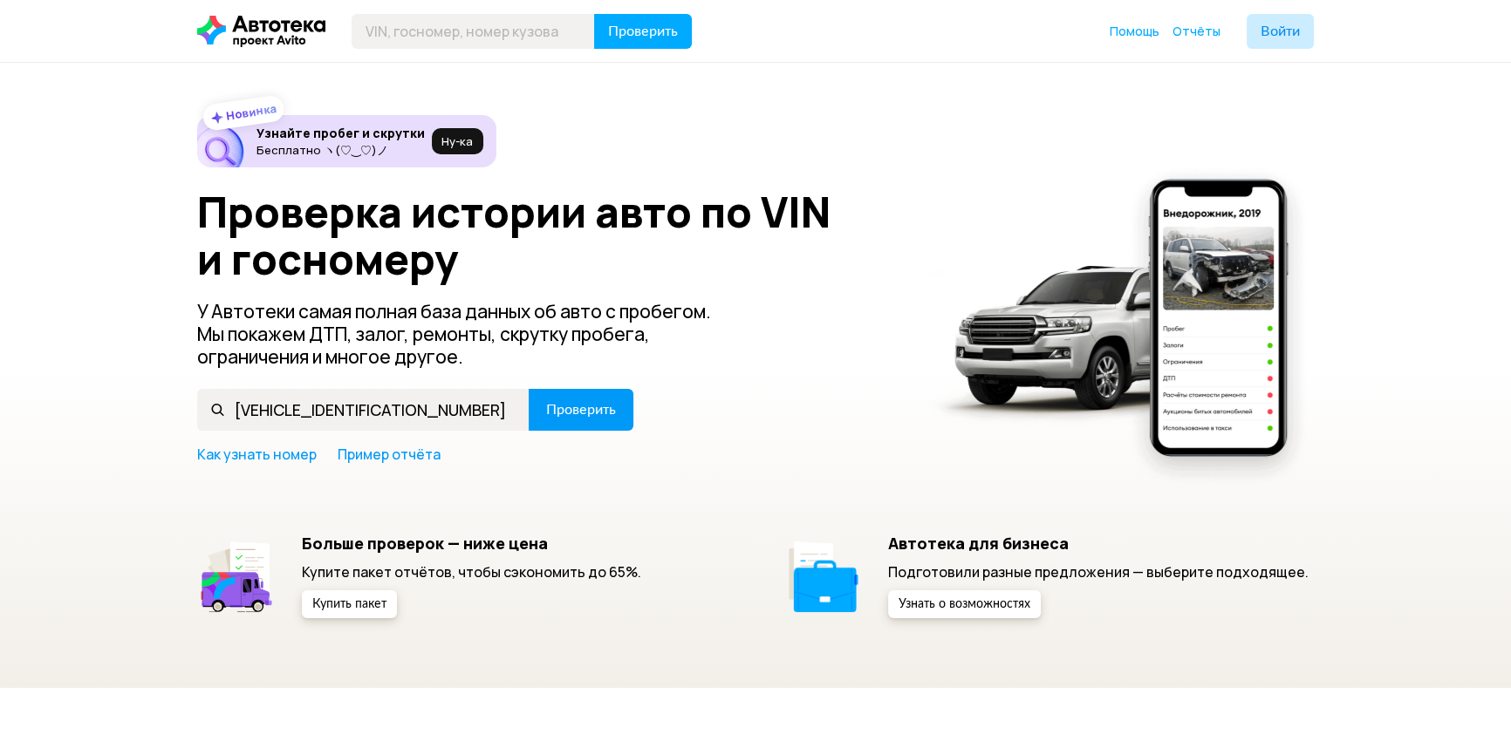
type input "[VEHICLE_IDENTIFICATION_NUMBER]"
click at [577, 400] on button "Проверить" at bounding box center [581, 410] width 105 height 42
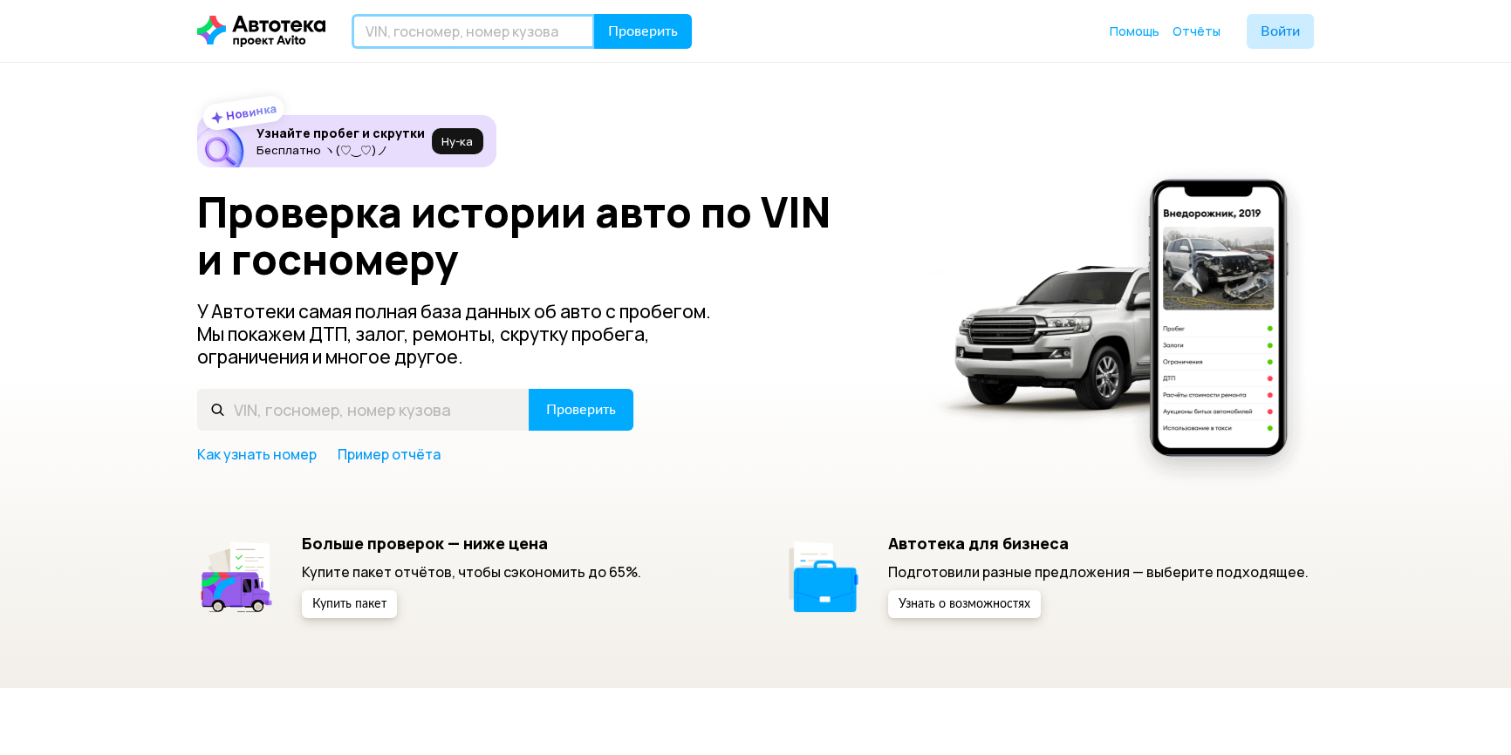
paste input "[VEHICLE_IDENTIFICATION_NUMBER]"
type input "[VEHICLE_IDENTIFICATION_NUMBER]"
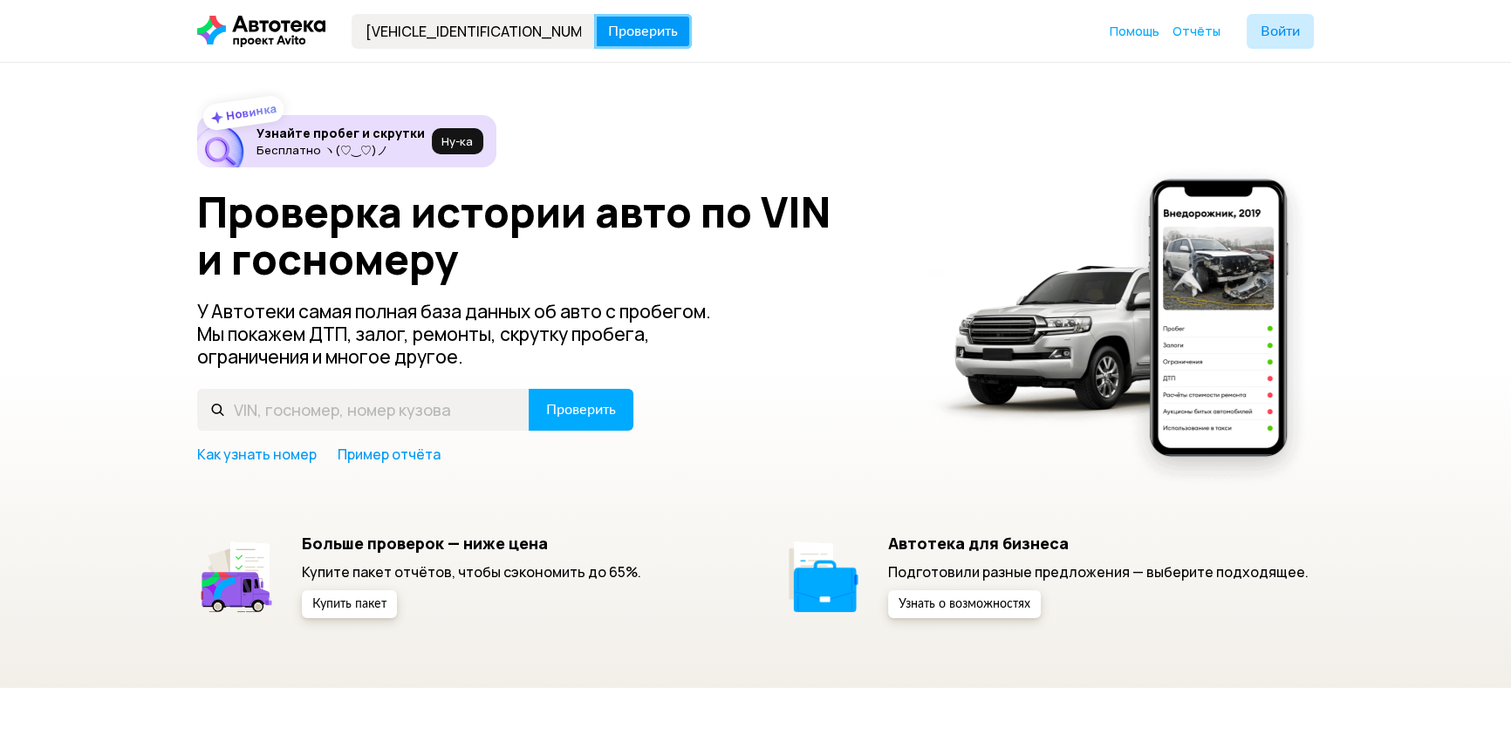
click at [619, 27] on span "Проверить" at bounding box center [643, 31] width 70 height 14
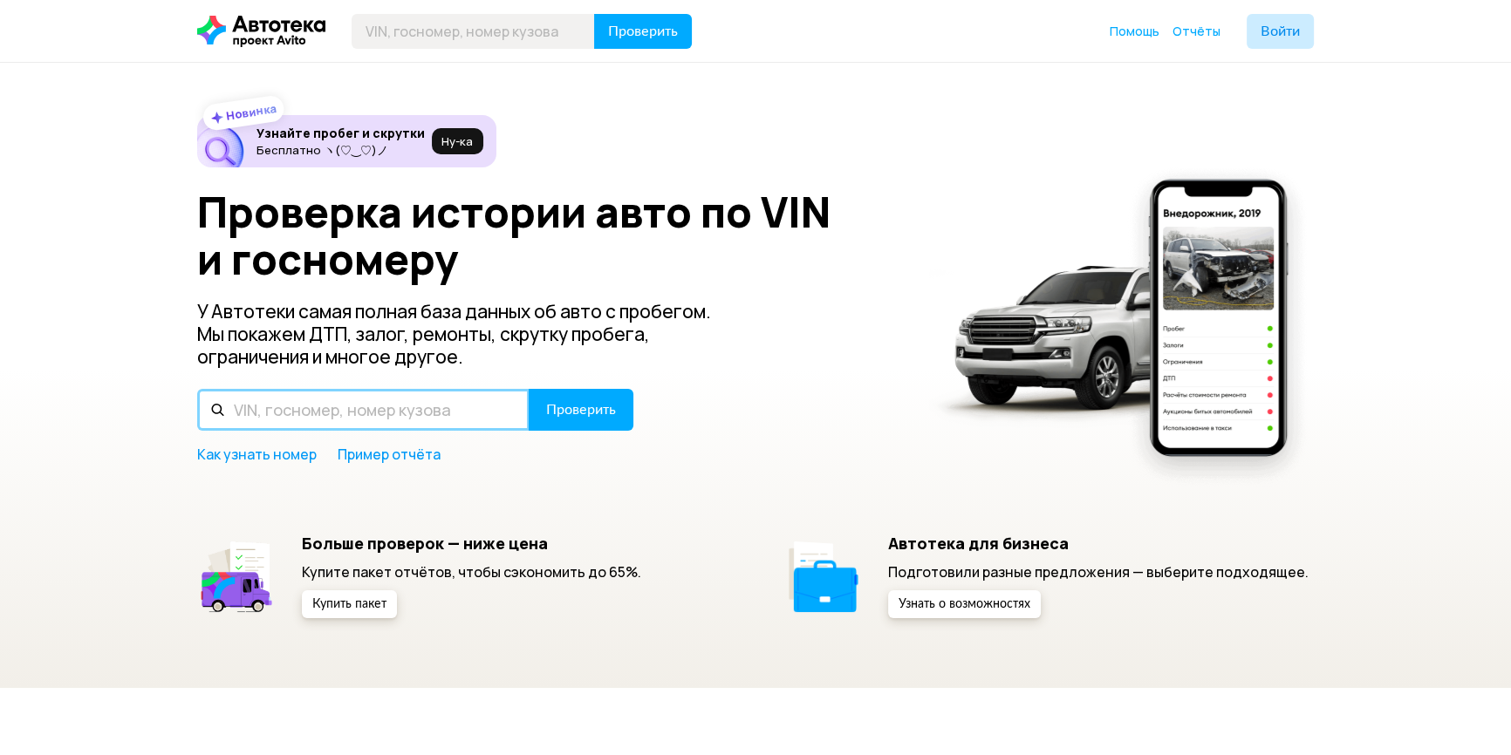
paste input "[VEHICLE_IDENTIFICATION_NUMBER]"
type input "[VEHICLE_IDENTIFICATION_NUMBER]"
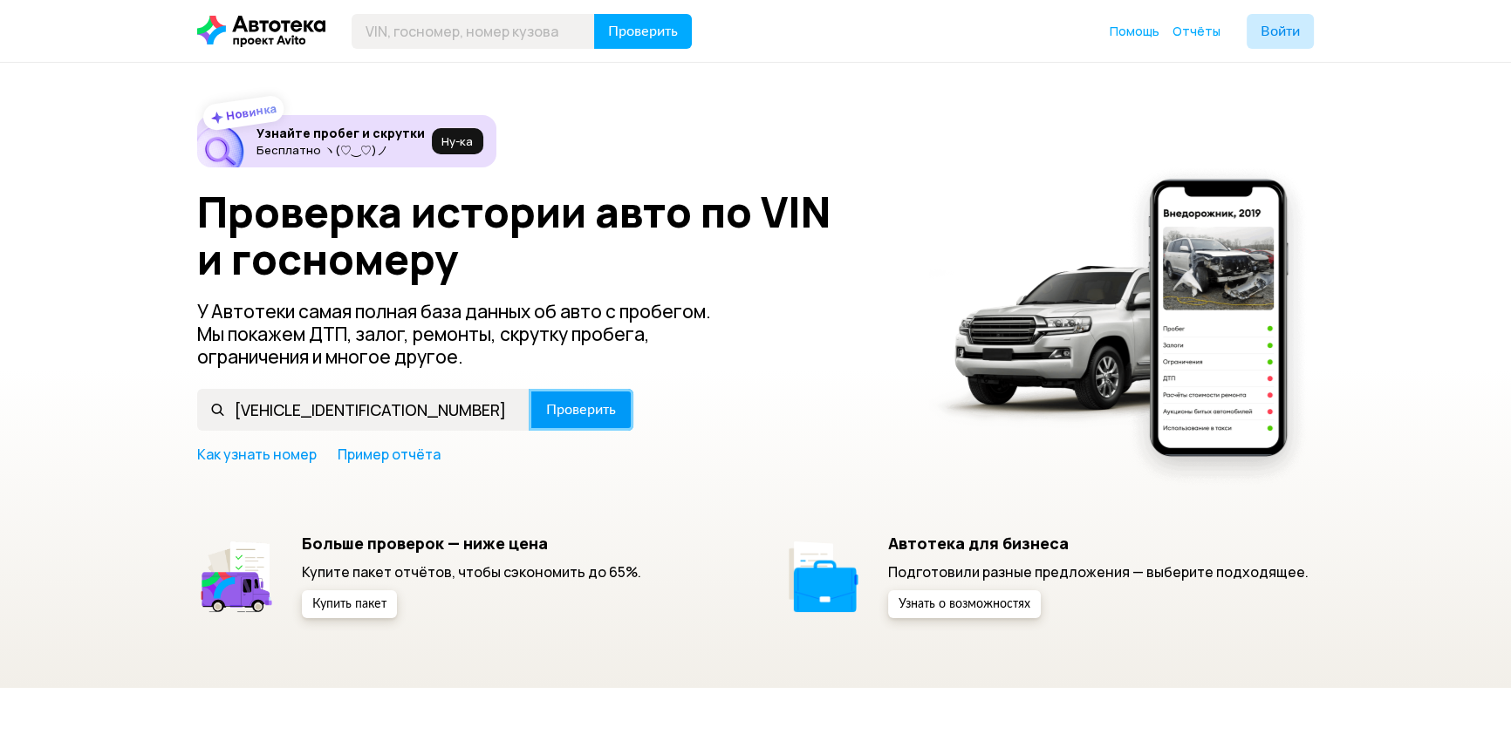
click at [552, 420] on button "Проверить" at bounding box center [581, 410] width 105 height 42
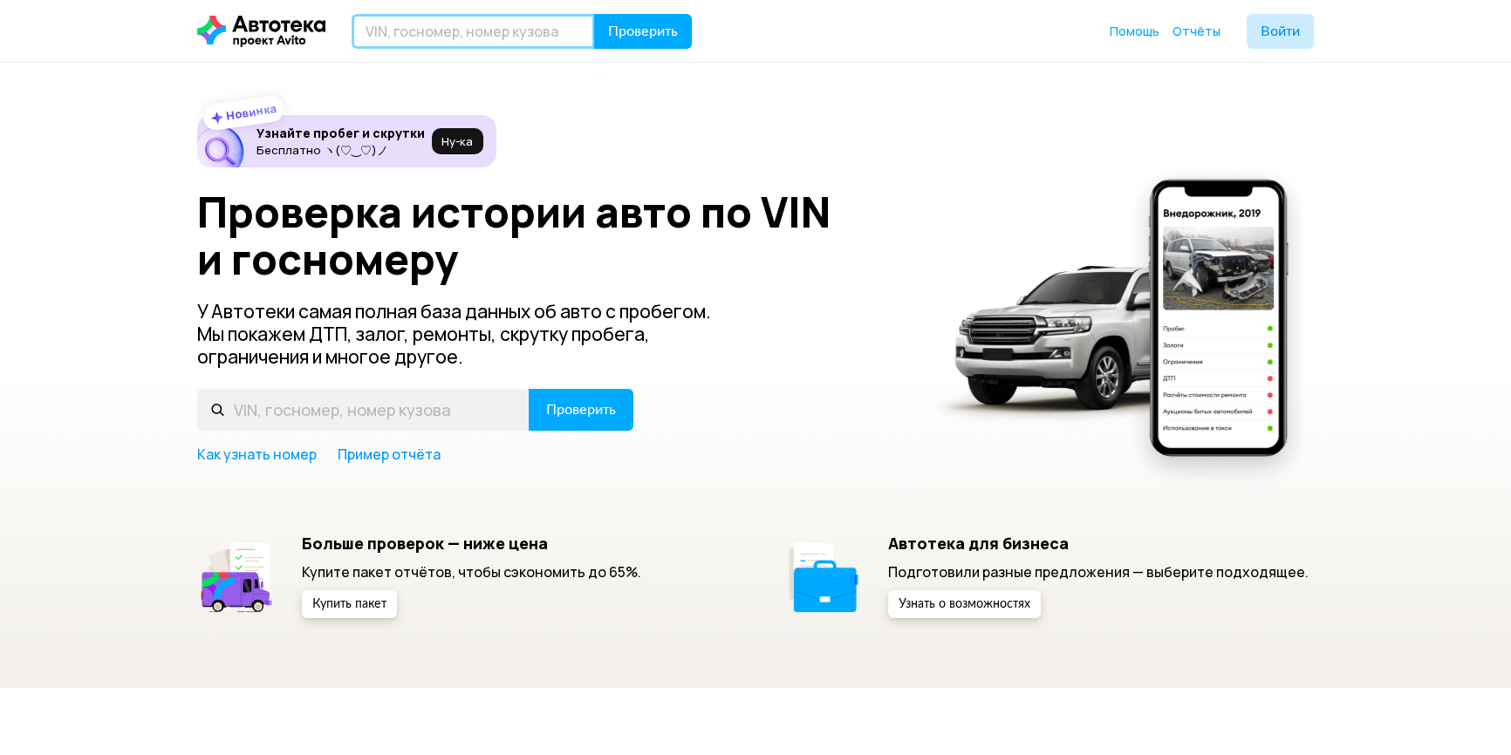
paste input "[VEHICLE_IDENTIFICATION_NUMBER]"
type input "[VEHICLE_IDENTIFICATION_NUMBER]"
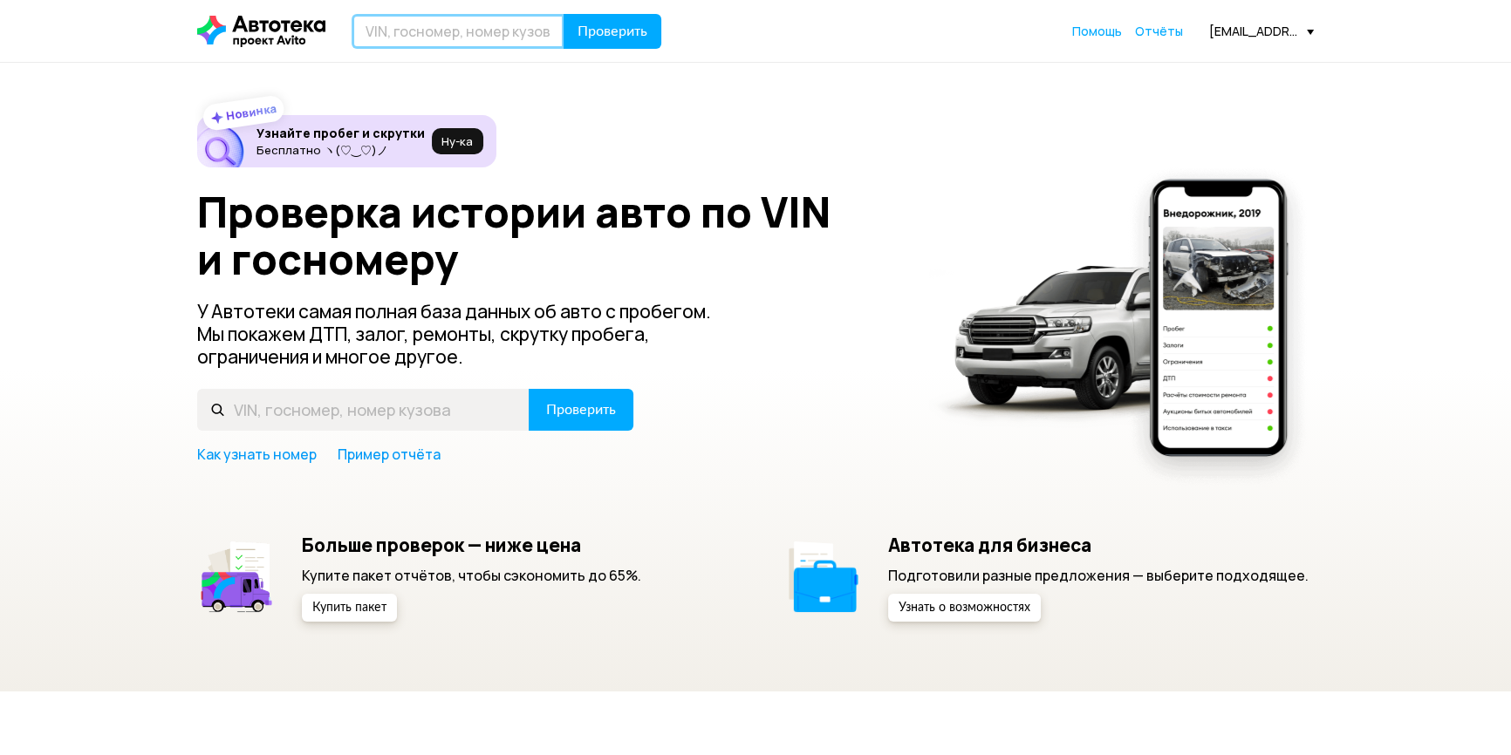
paste input "[VEHICLE_IDENTIFICATION_NUMBER]"
type input "[VEHICLE_IDENTIFICATION_NUMBER]"
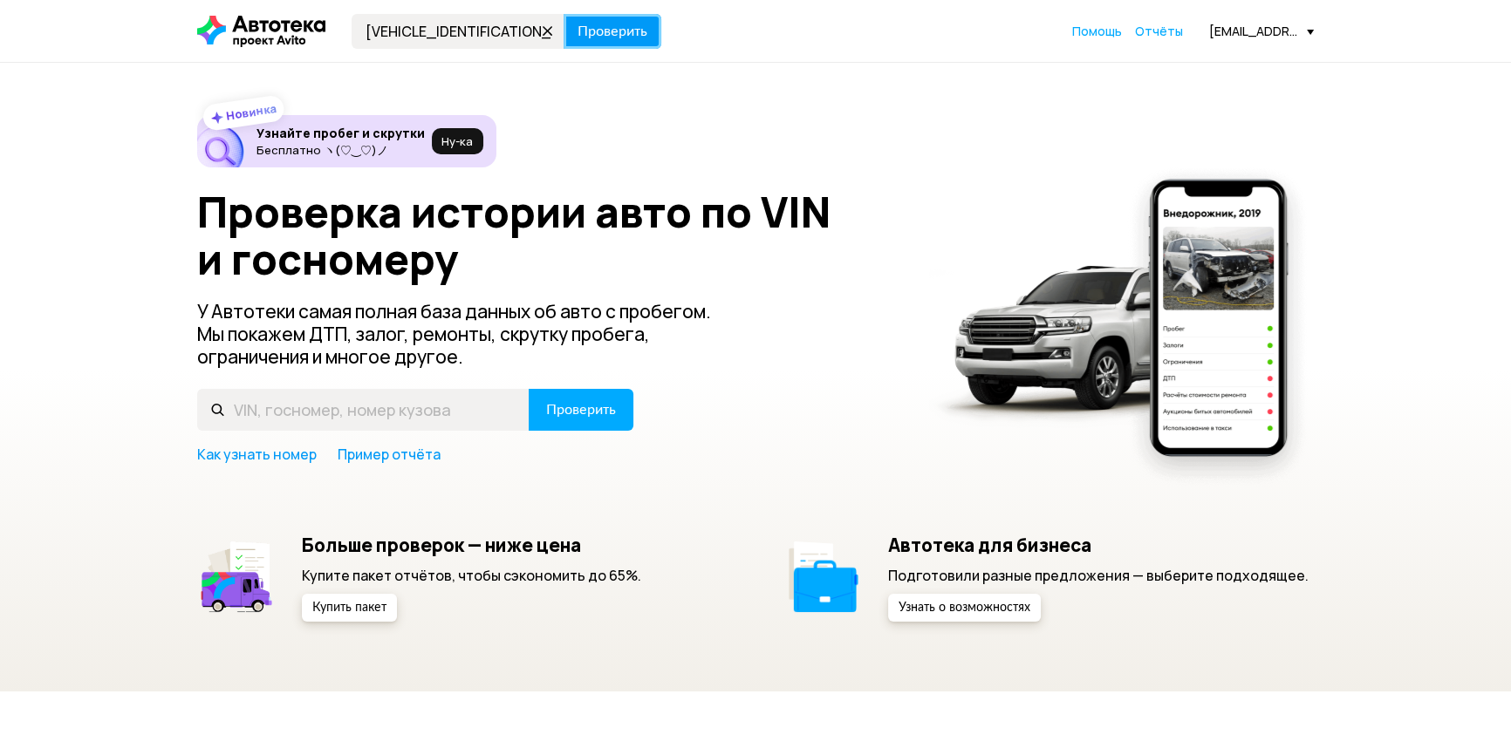
click at [611, 25] on span "Проверить" at bounding box center [612, 31] width 70 height 14
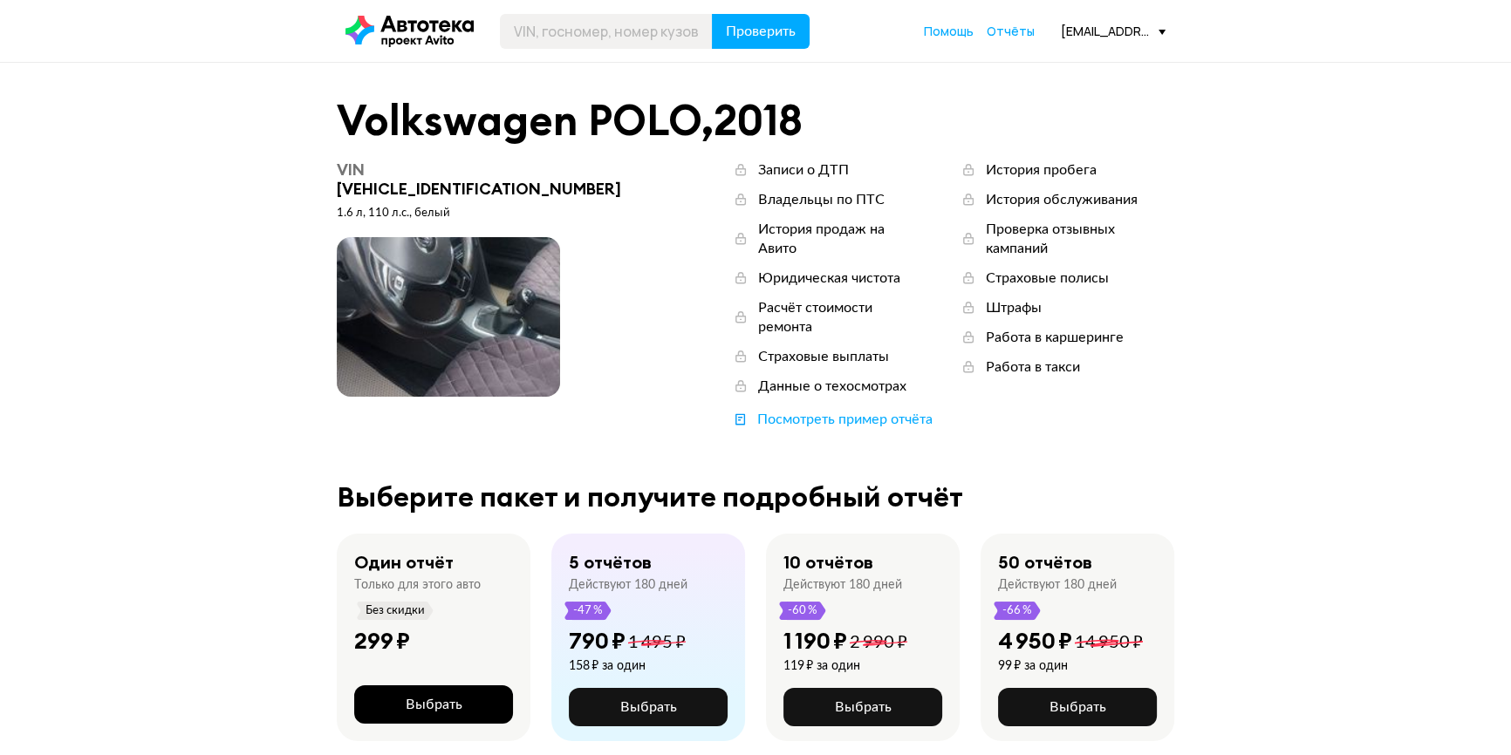
click at [398, 686] on button "Выбрать" at bounding box center [433, 705] width 159 height 38
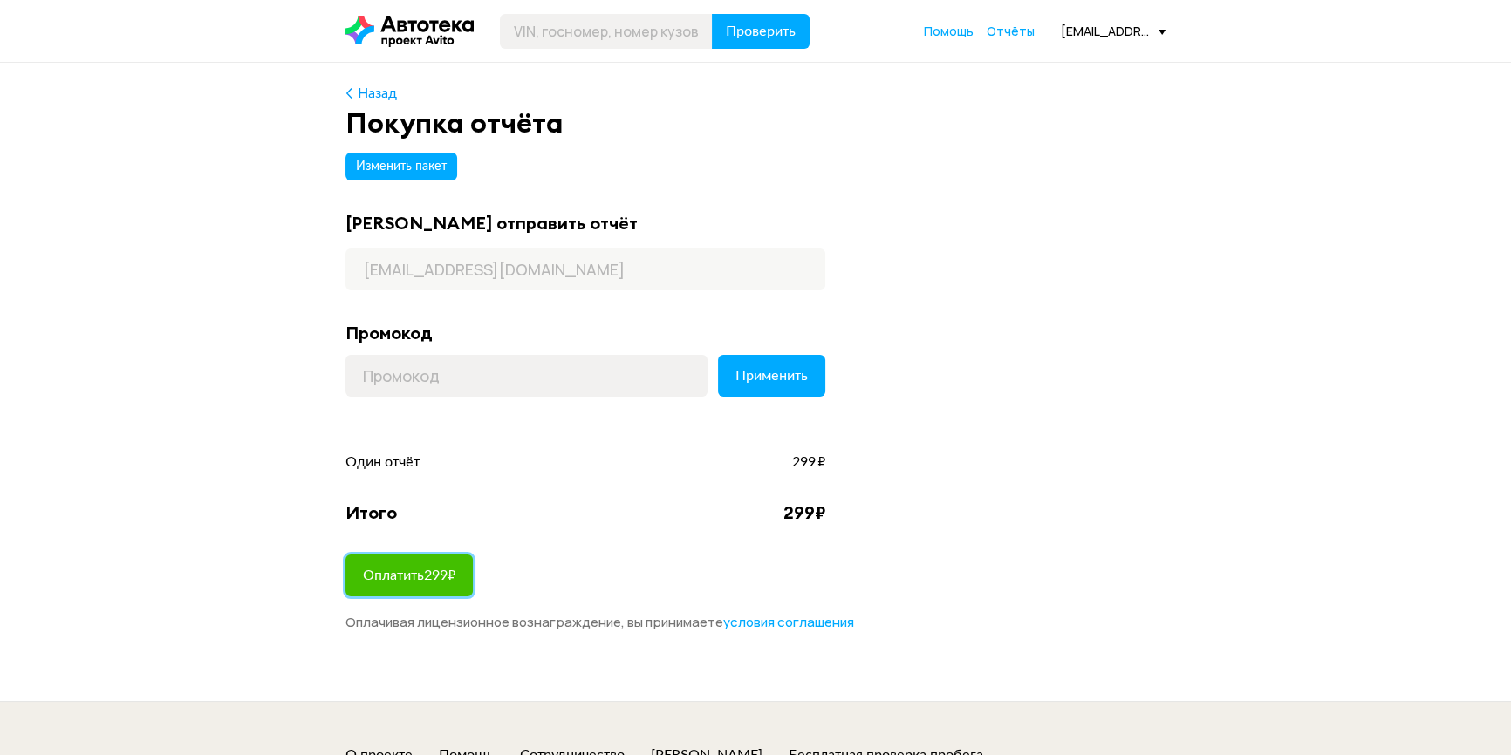
click at [392, 570] on span "Оплатить 299 ₽" at bounding box center [409, 576] width 92 height 14
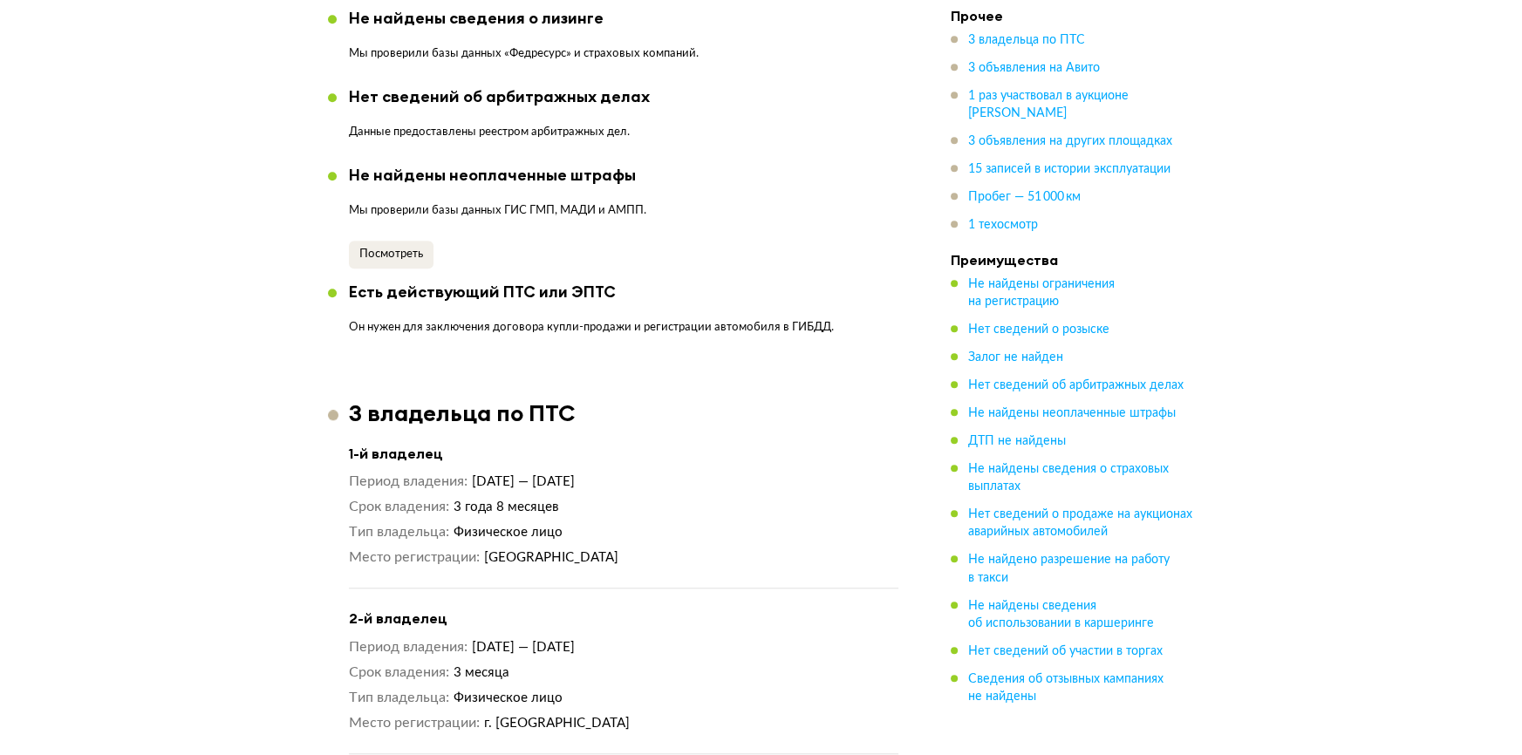
scroll to position [1656, 0]
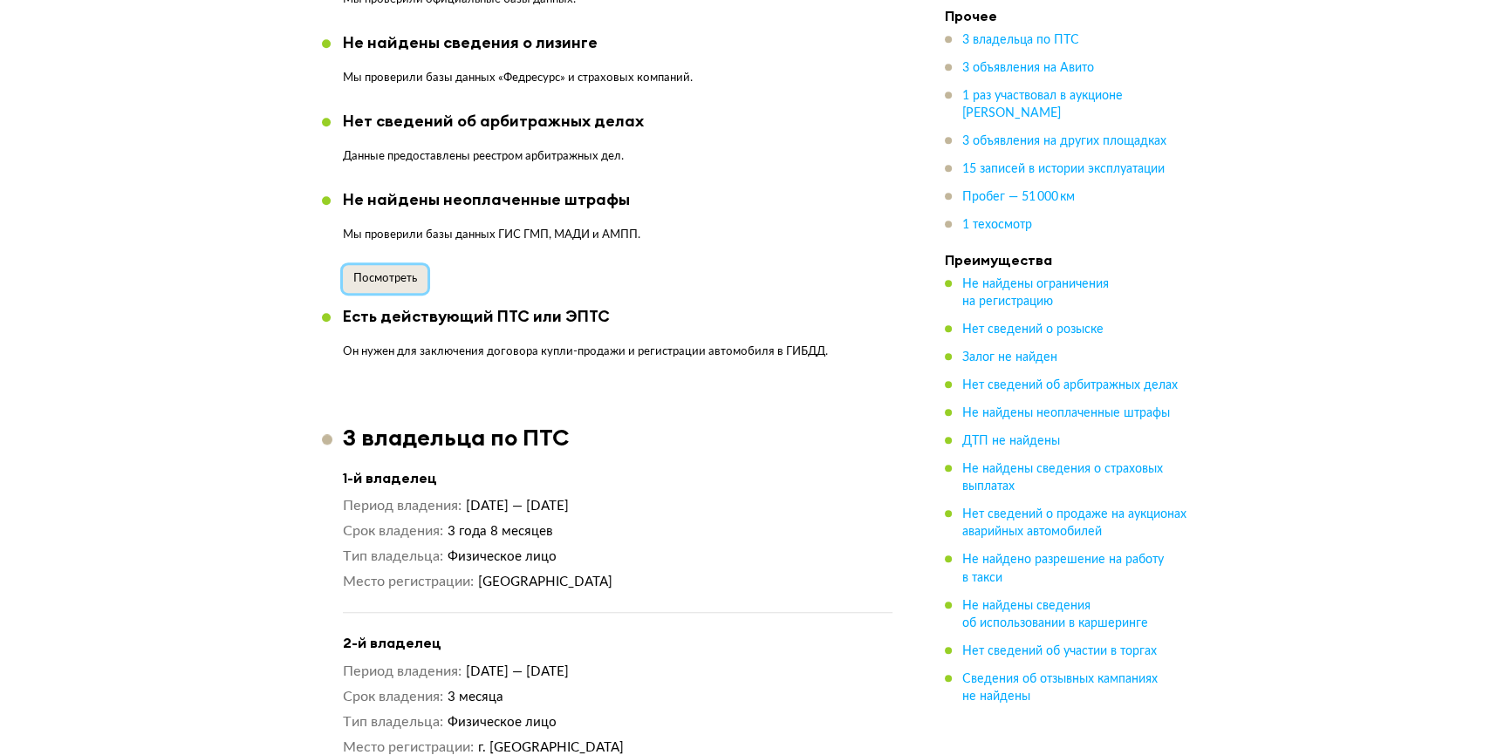
click at [391, 273] on span "Посмотреть" at bounding box center [385, 278] width 64 height 11
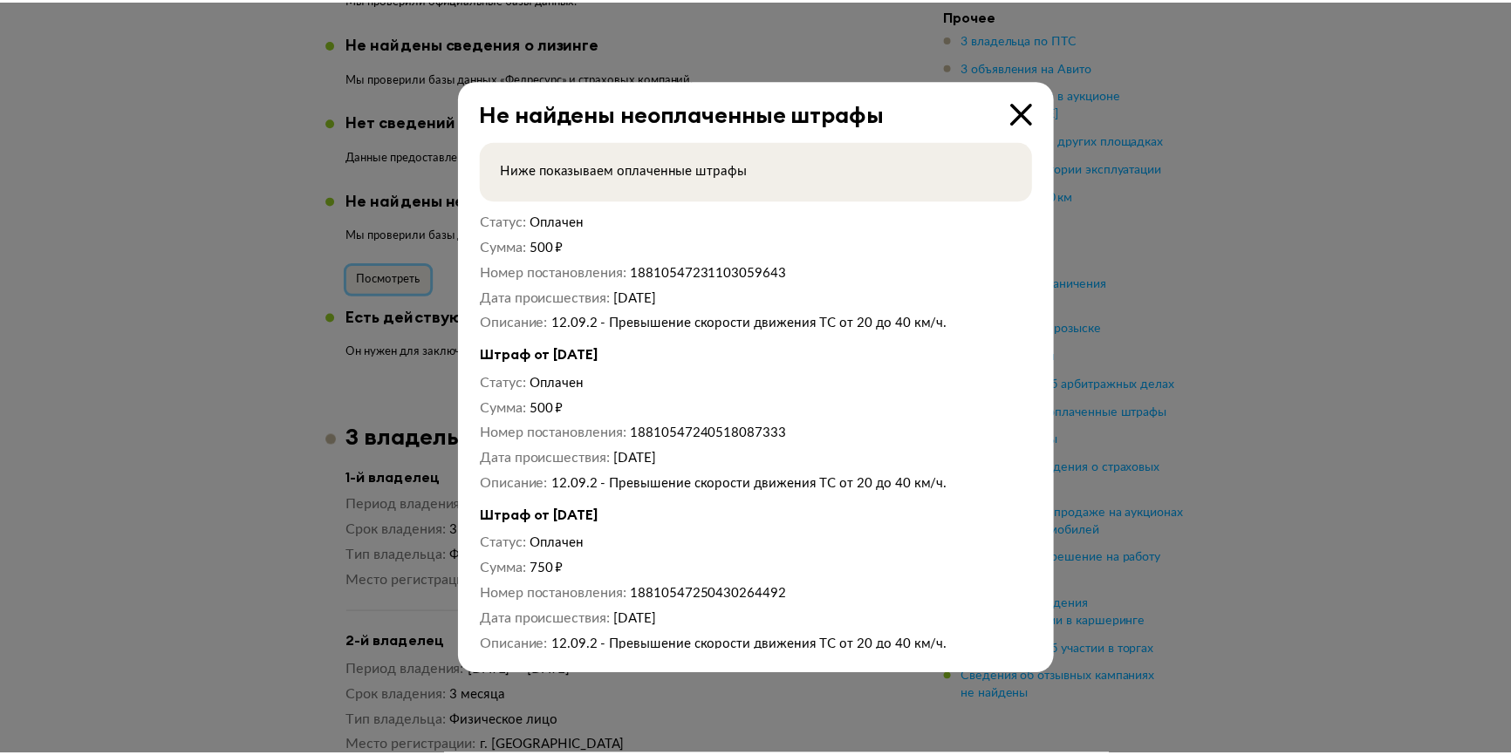
scroll to position [532, 0]
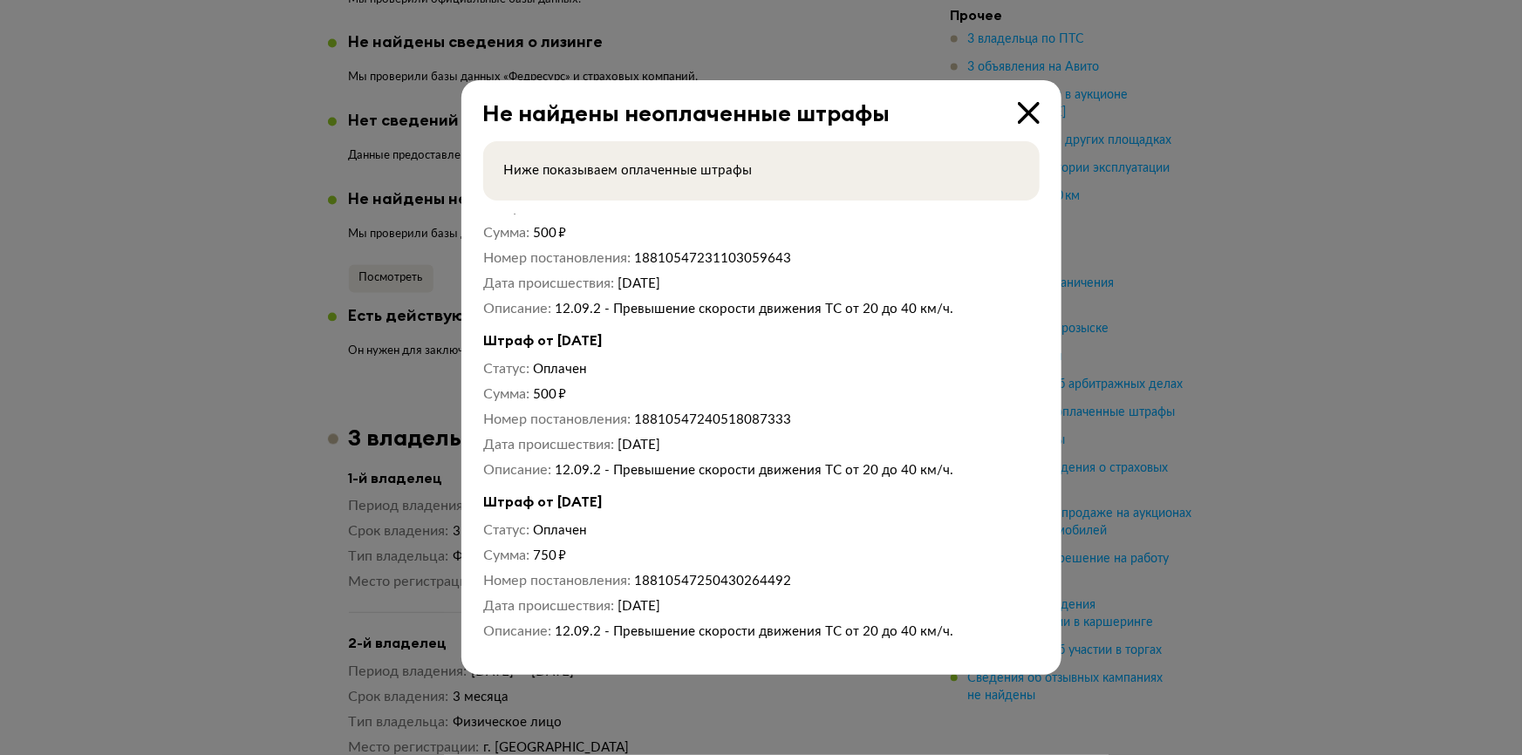
click at [1027, 112] on icon at bounding box center [1029, 113] width 22 height 22
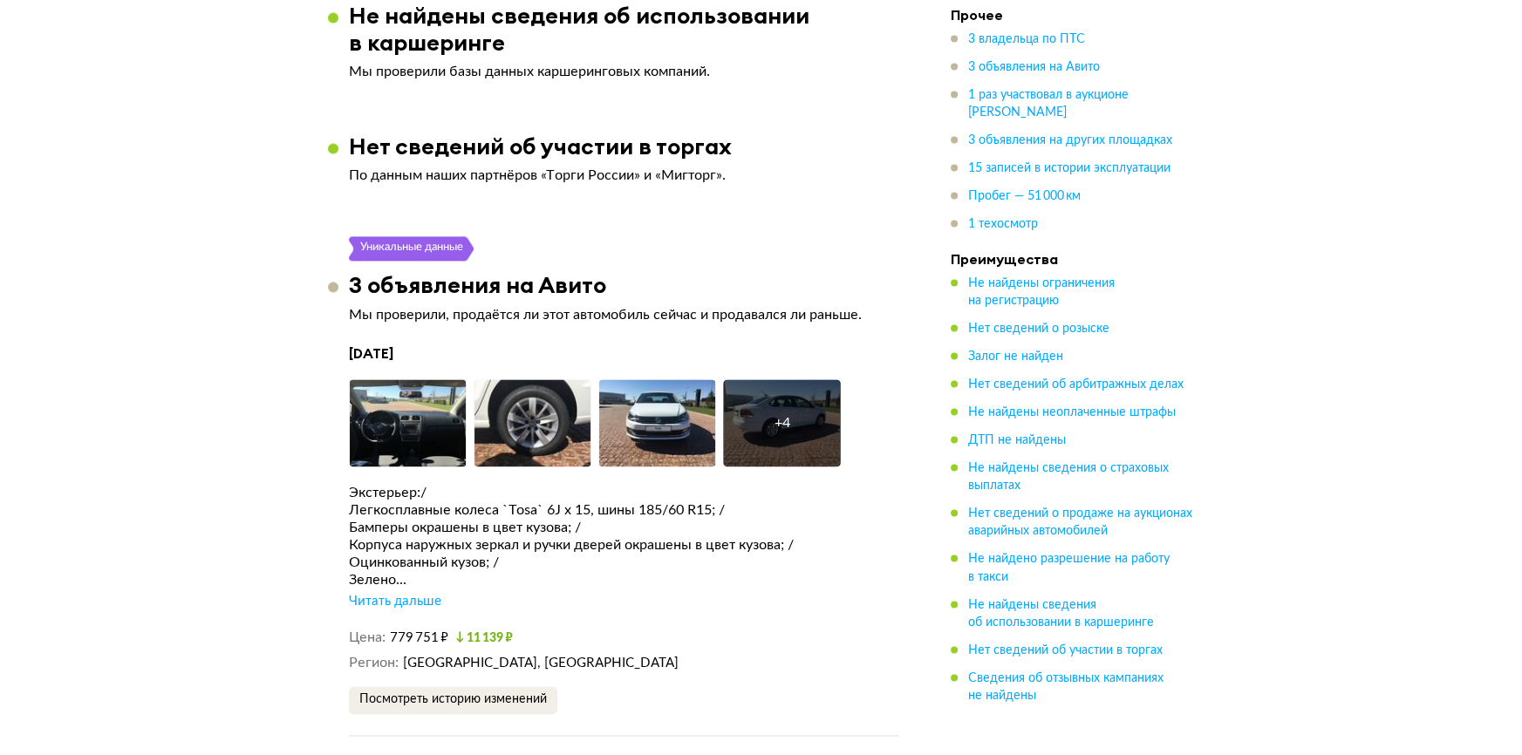
scroll to position [3240, 0]
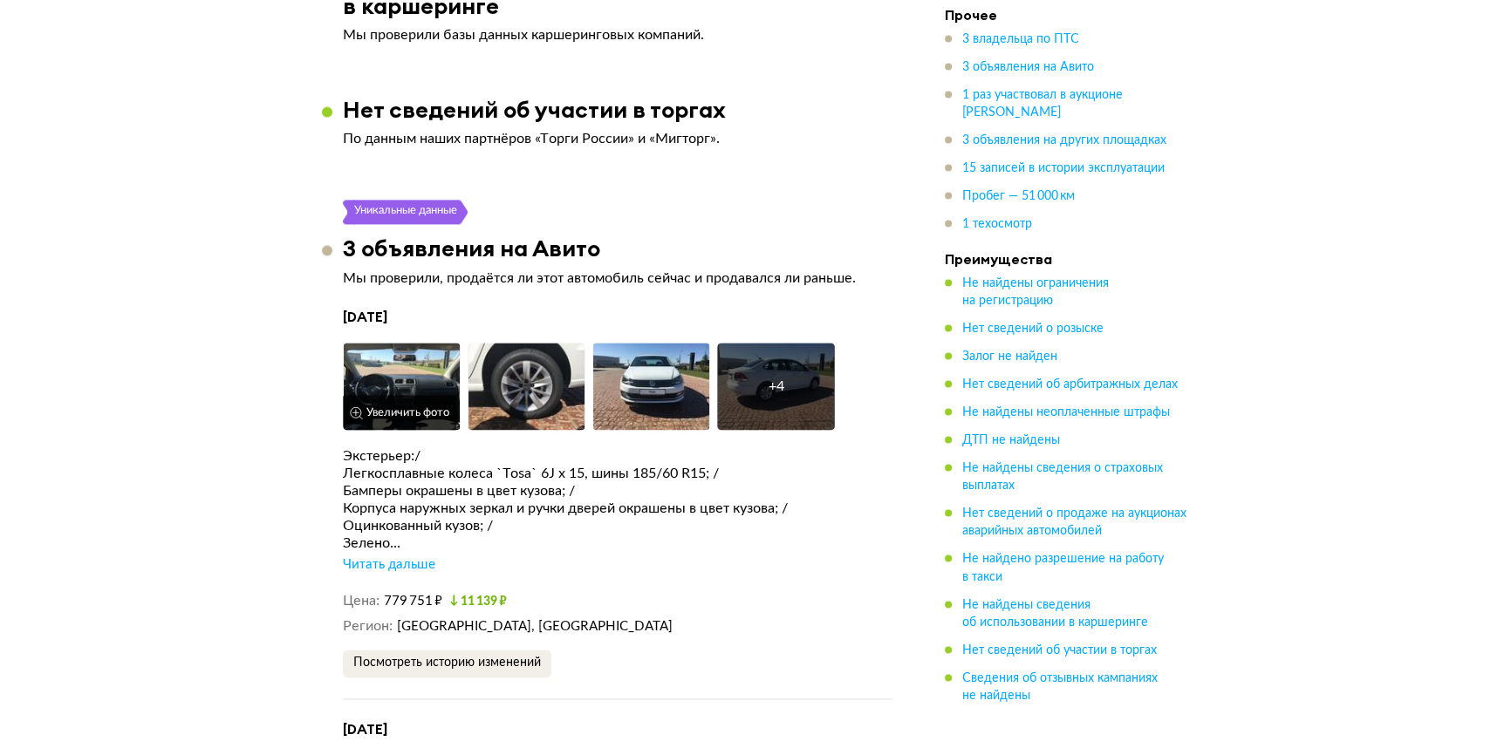
click at [373, 376] on img at bounding box center [402, 386] width 118 height 87
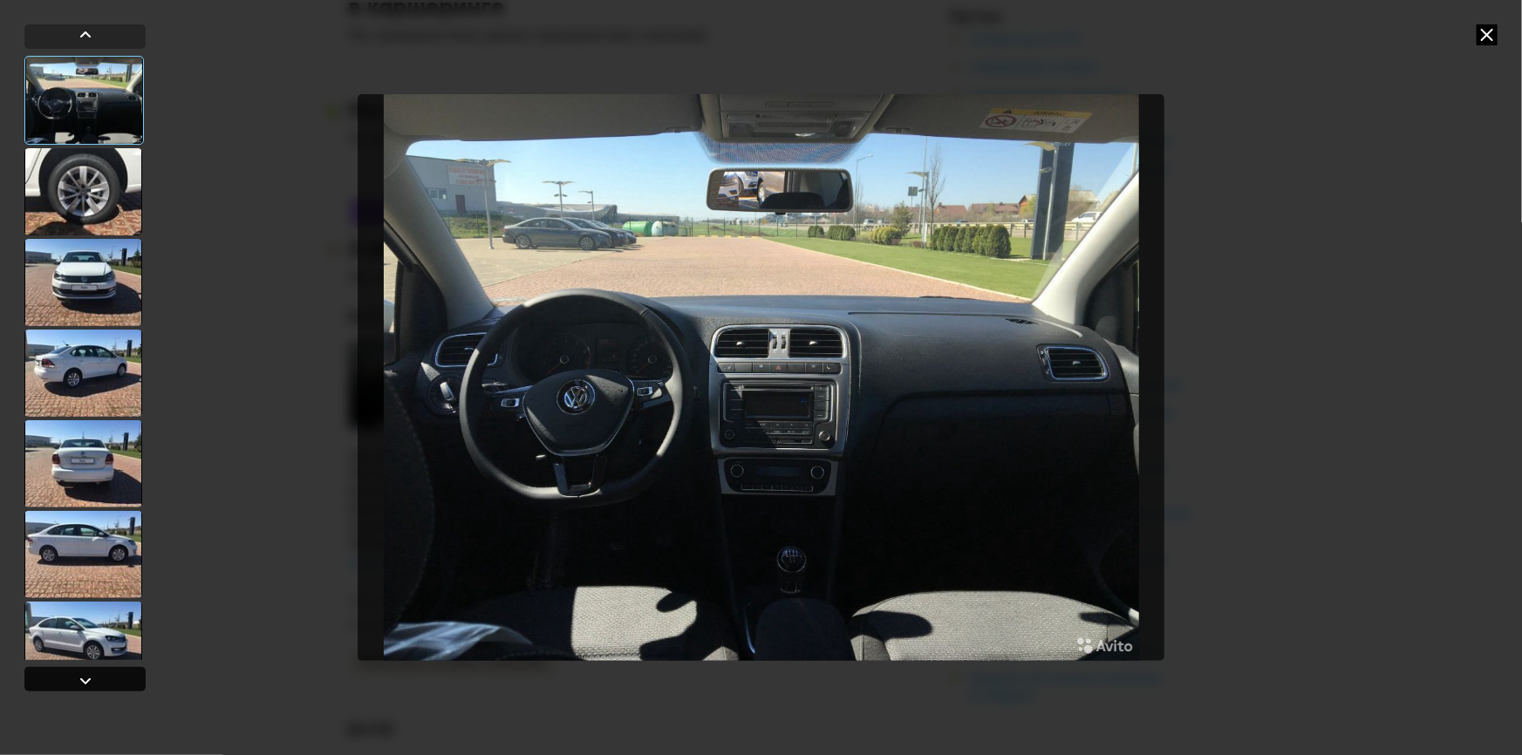
click at [78, 676] on div at bounding box center [85, 681] width 21 height 21
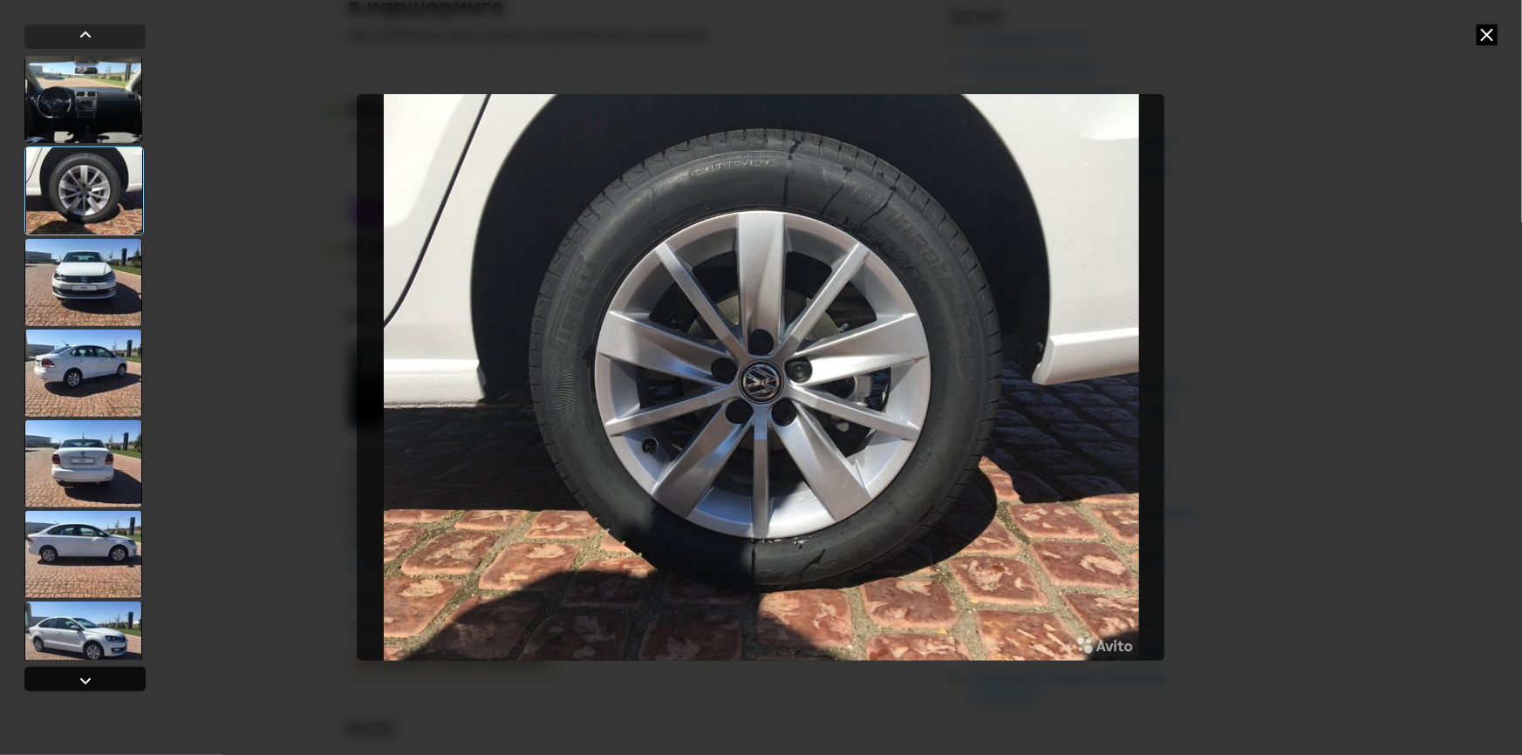
click at [78, 676] on div at bounding box center [85, 681] width 21 height 21
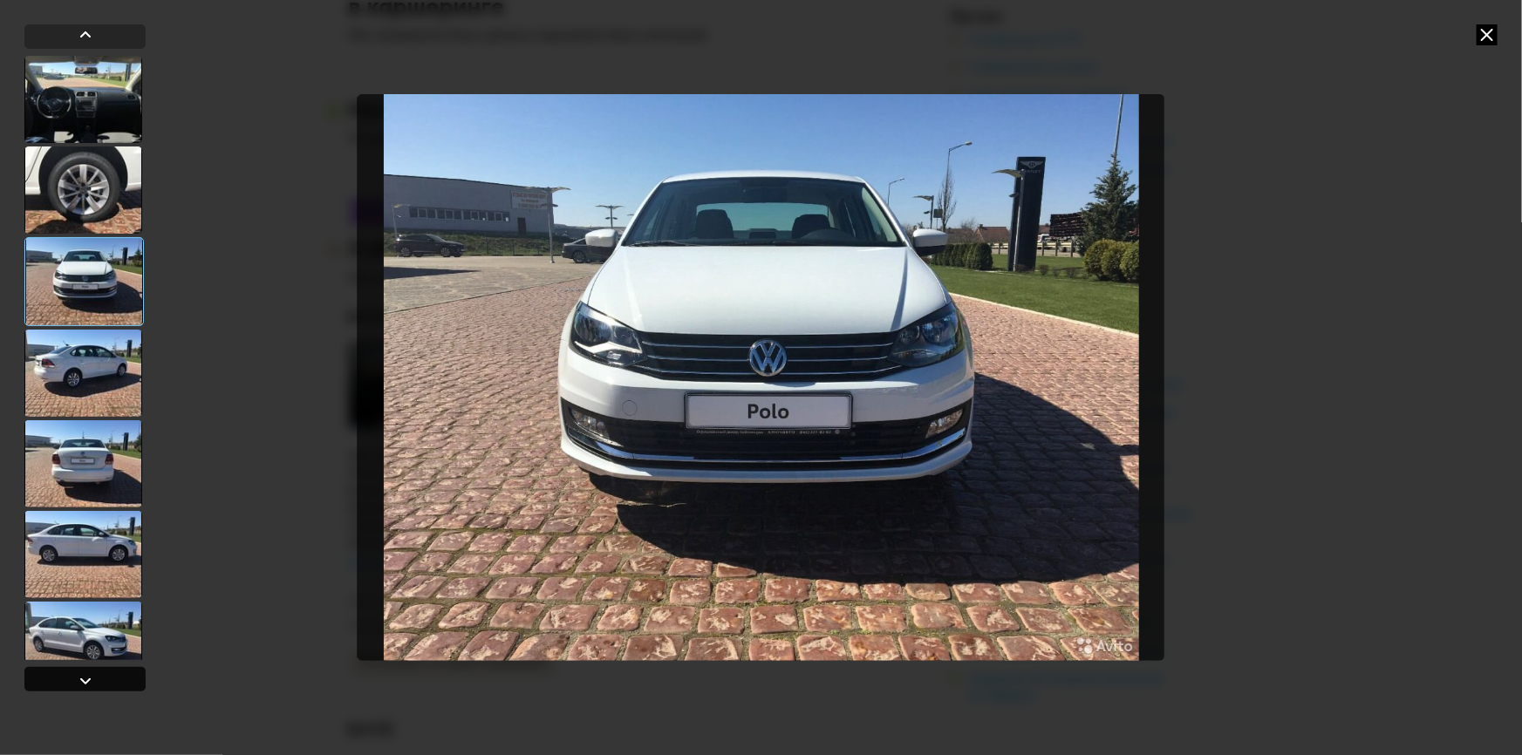
click at [79, 676] on div at bounding box center [85, 681] width 21 height 21
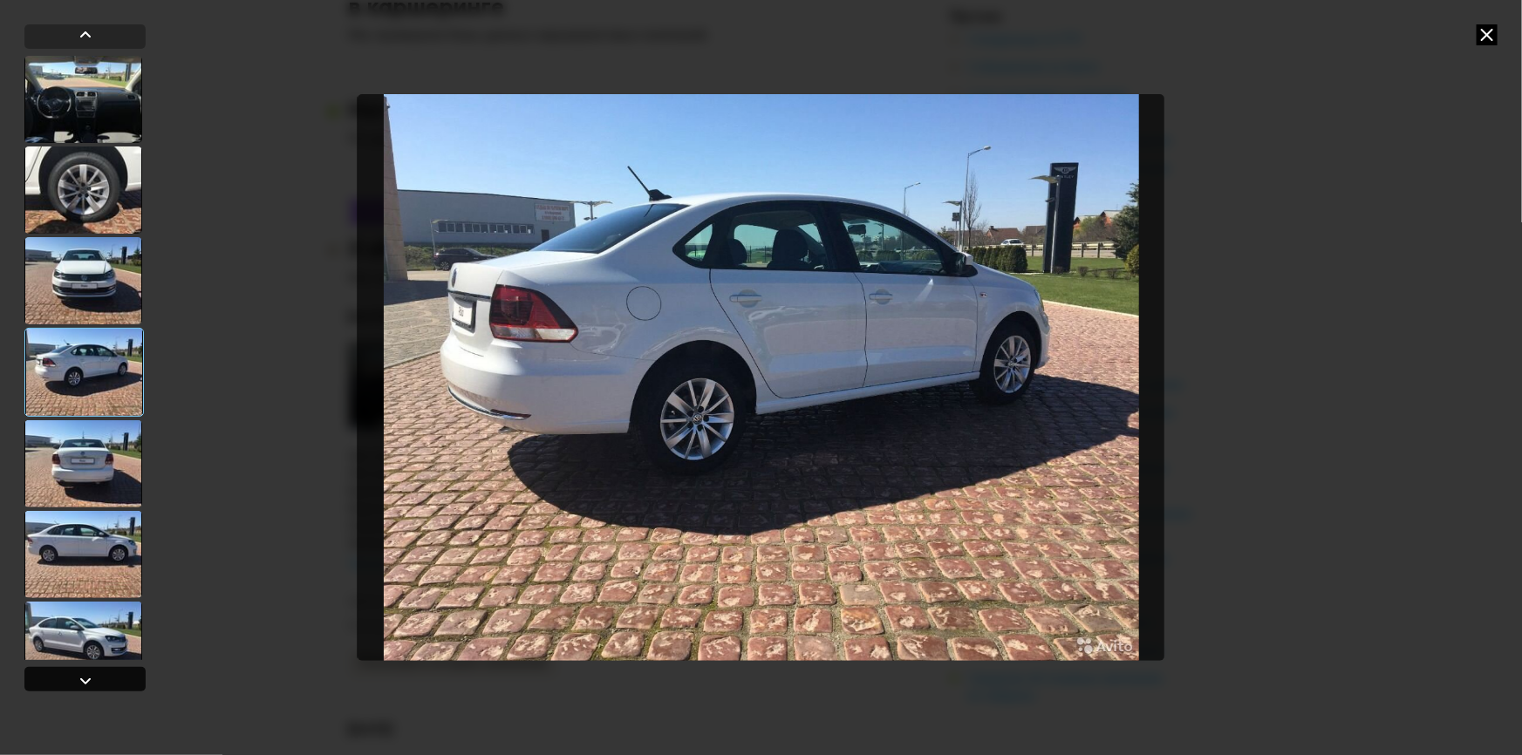
click at [84, 674] on div at bounding box center [85, 681] width 21 height 21
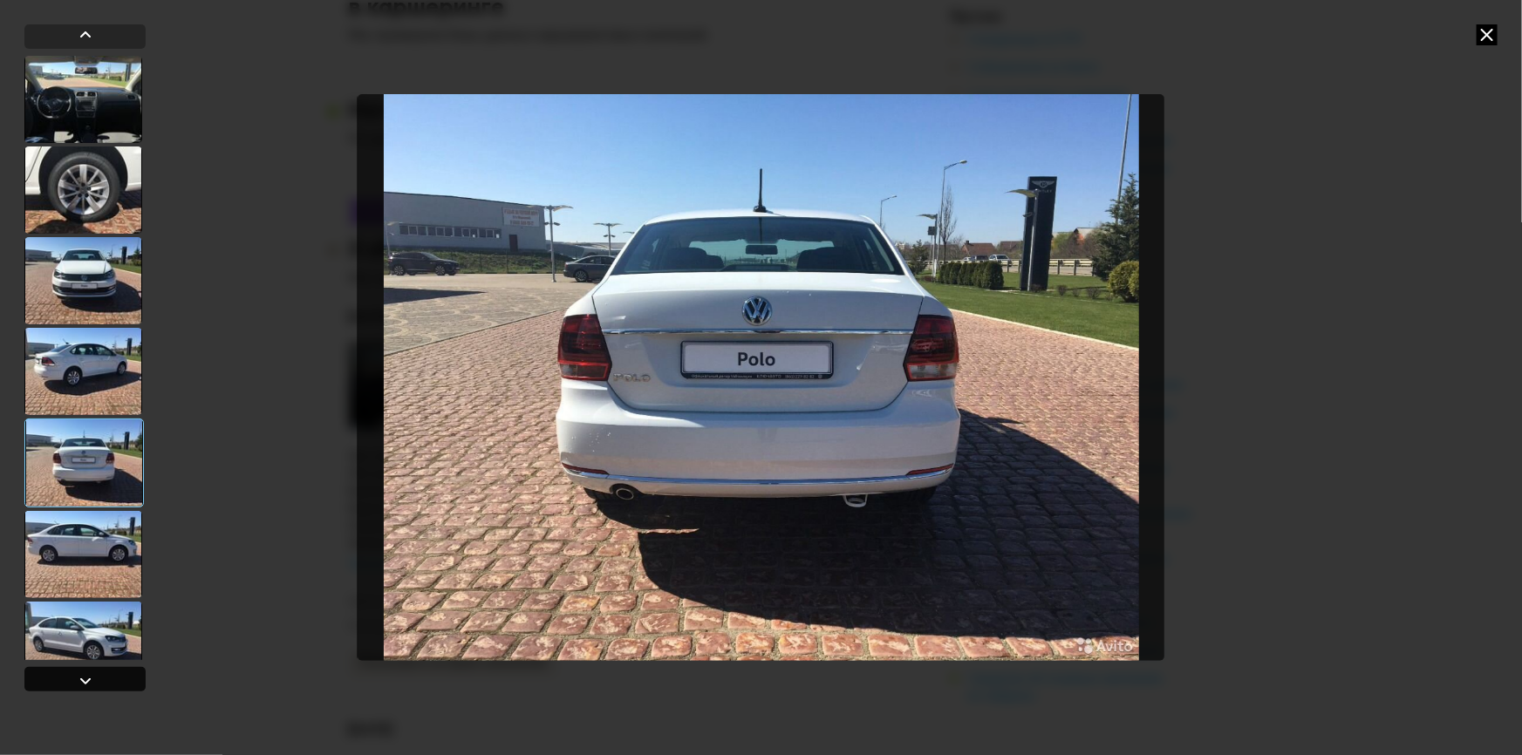
click at [86, 674] on div at bounding box center [85, 681] width 21 height 21
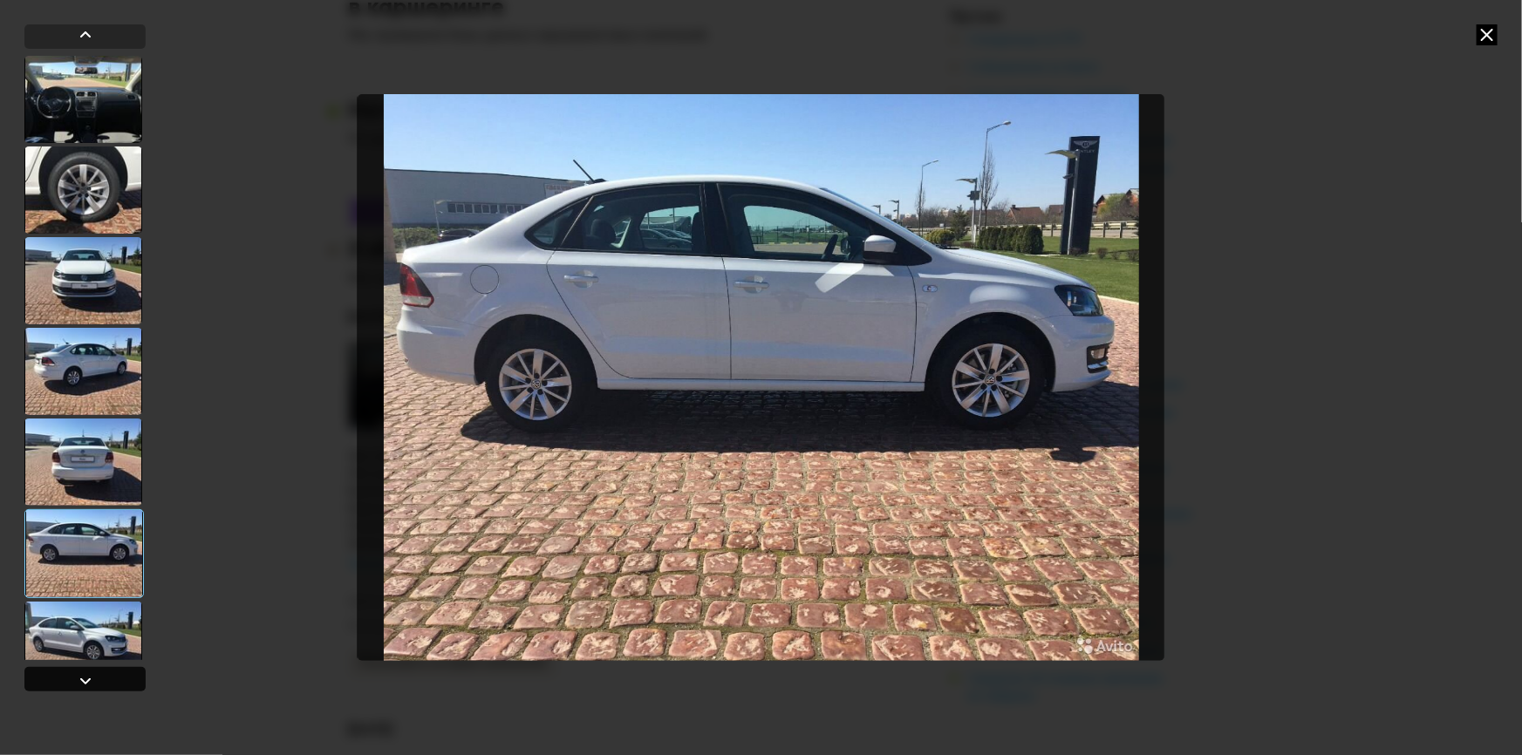
click at [86, 674] on div at bounding box center [85, 681] width 21 height 21
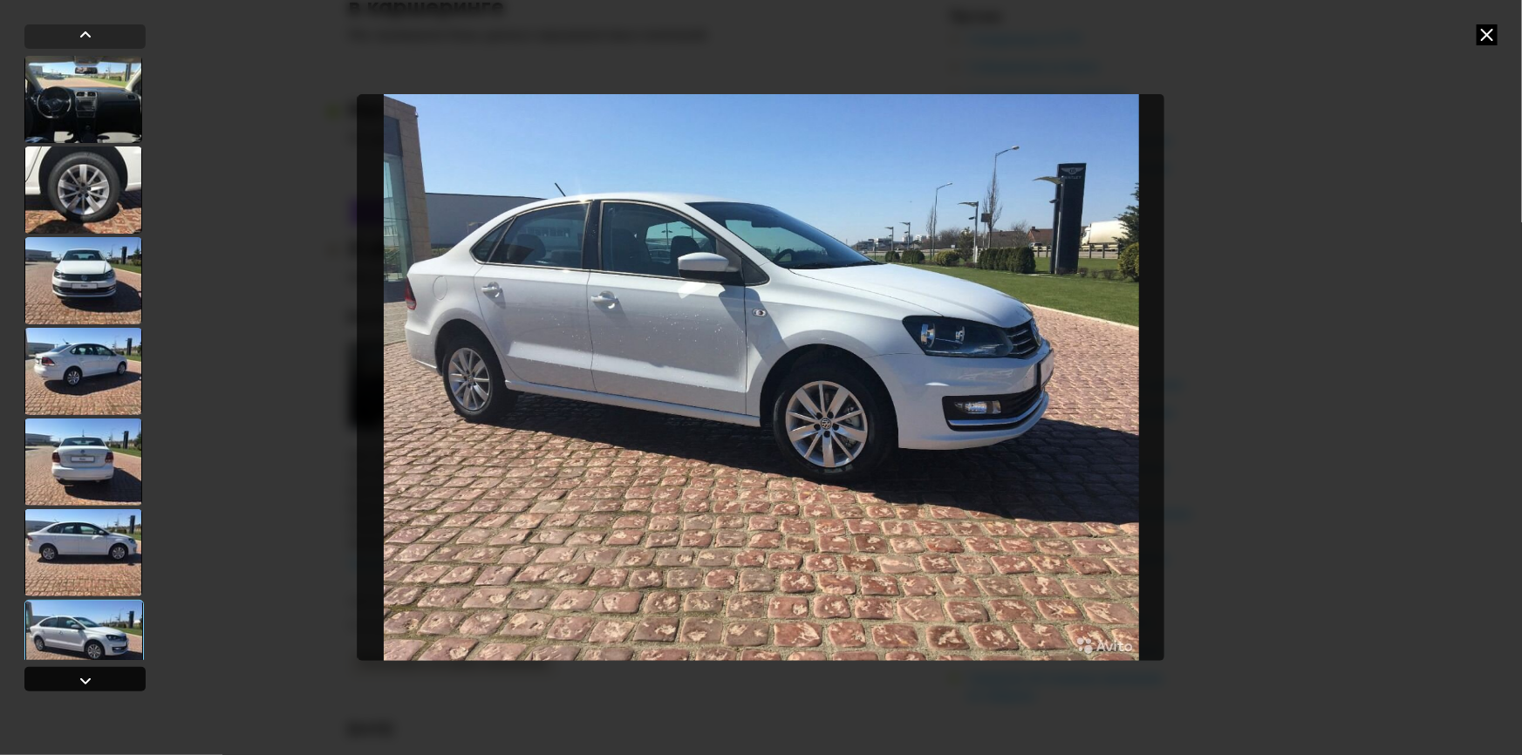
click at [86, 674] on div at bounding box center [85, 681] width 21 height 21
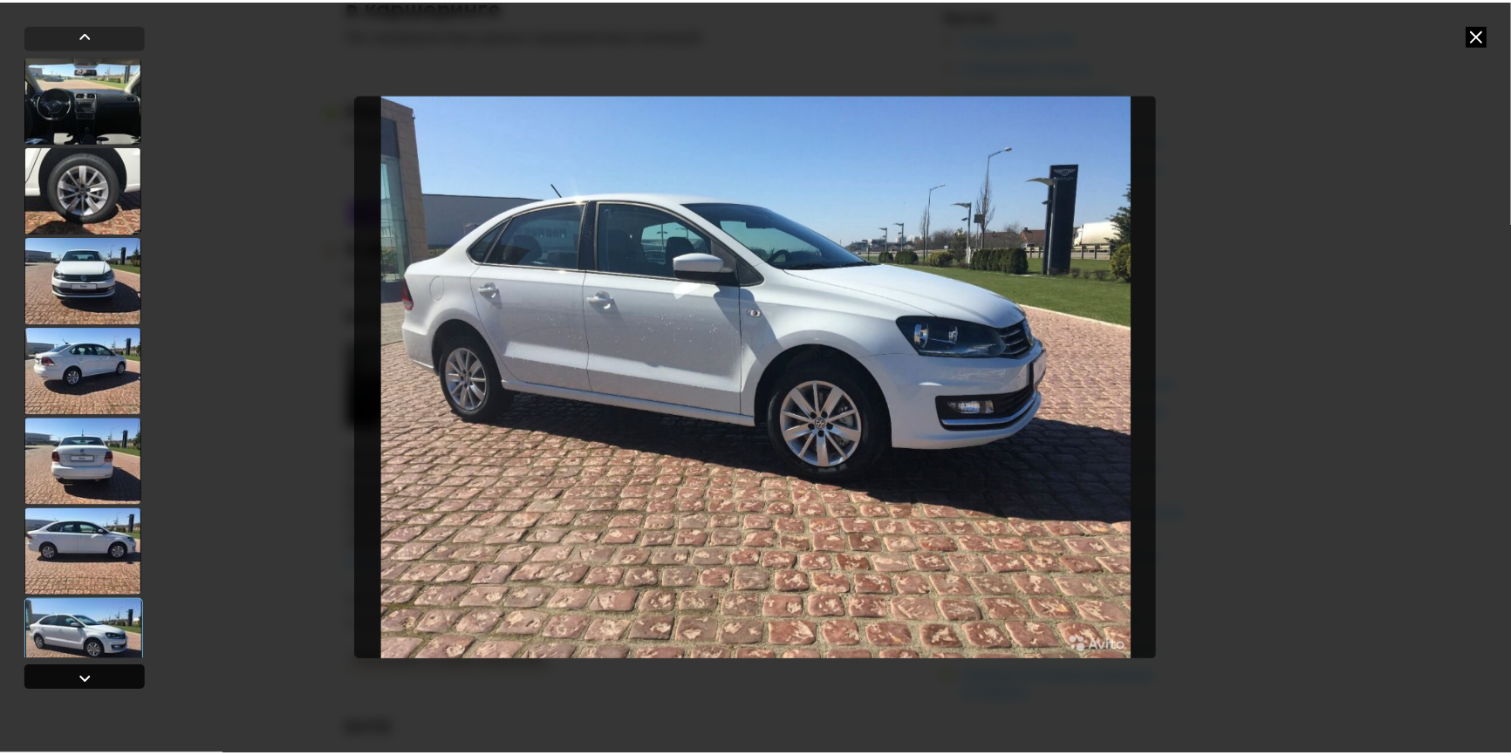
scroll to position [32, 0]
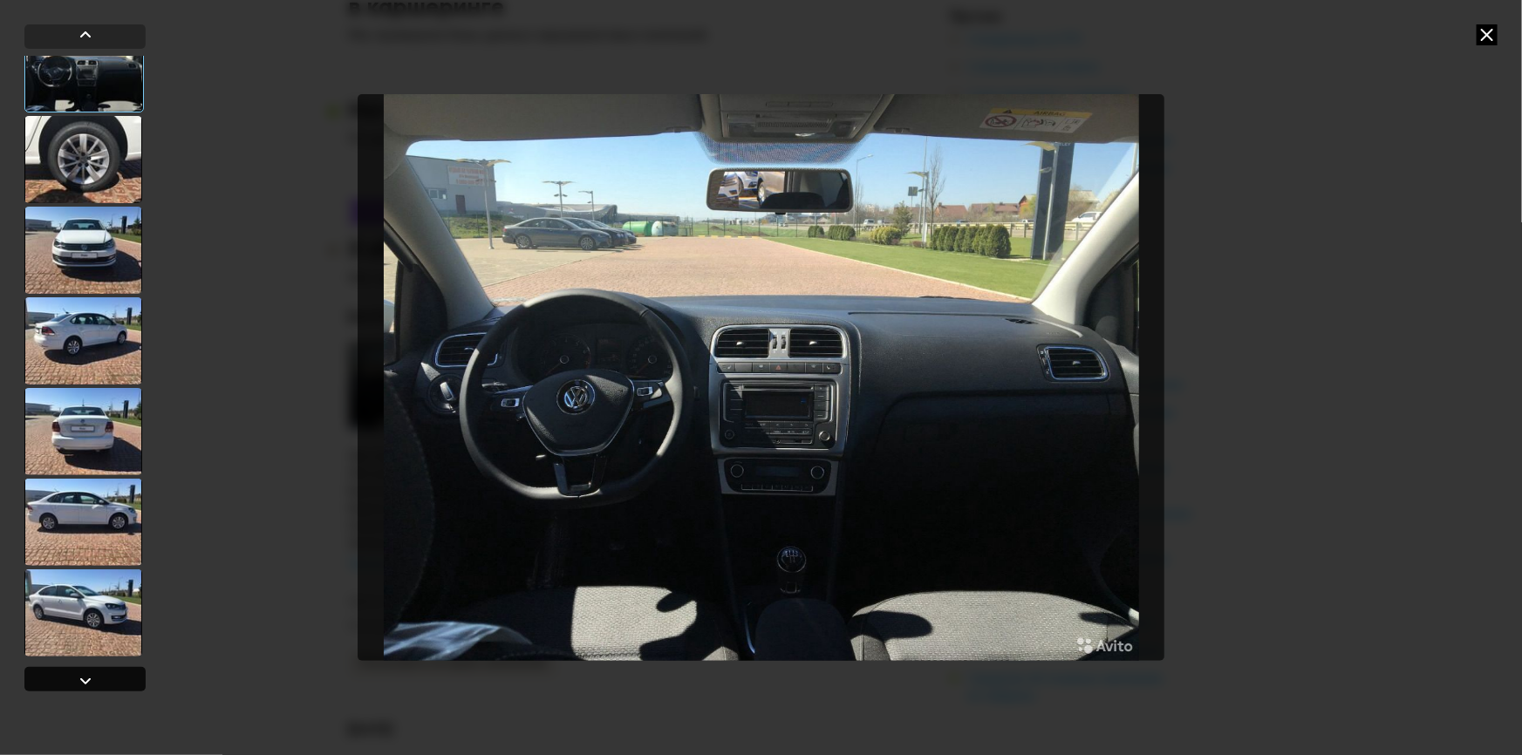
click at [86, 674] on div at bounding box center [85, 681] width 21 height 21
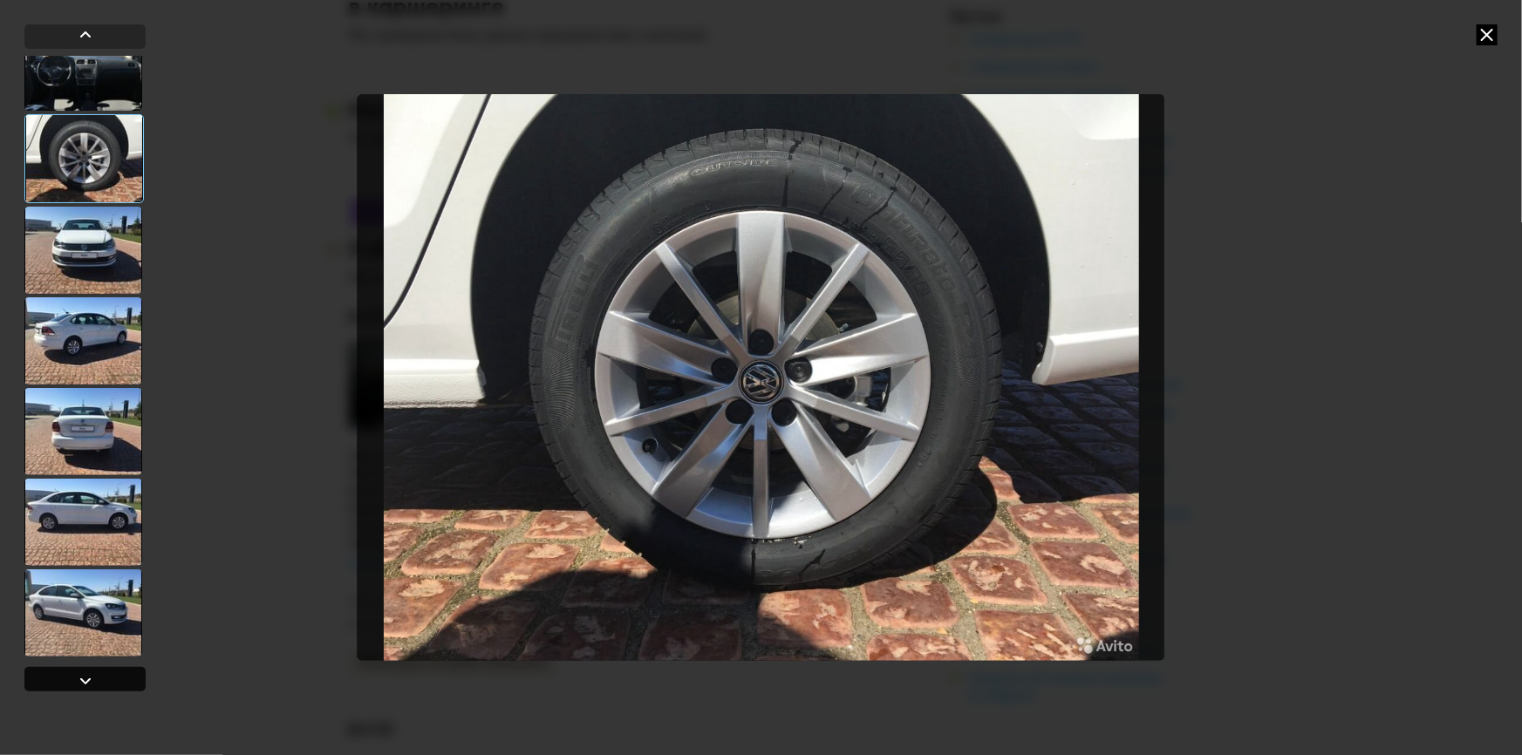
click at [86, 674] on div at bounding box center [85, 681] width 21 height 21
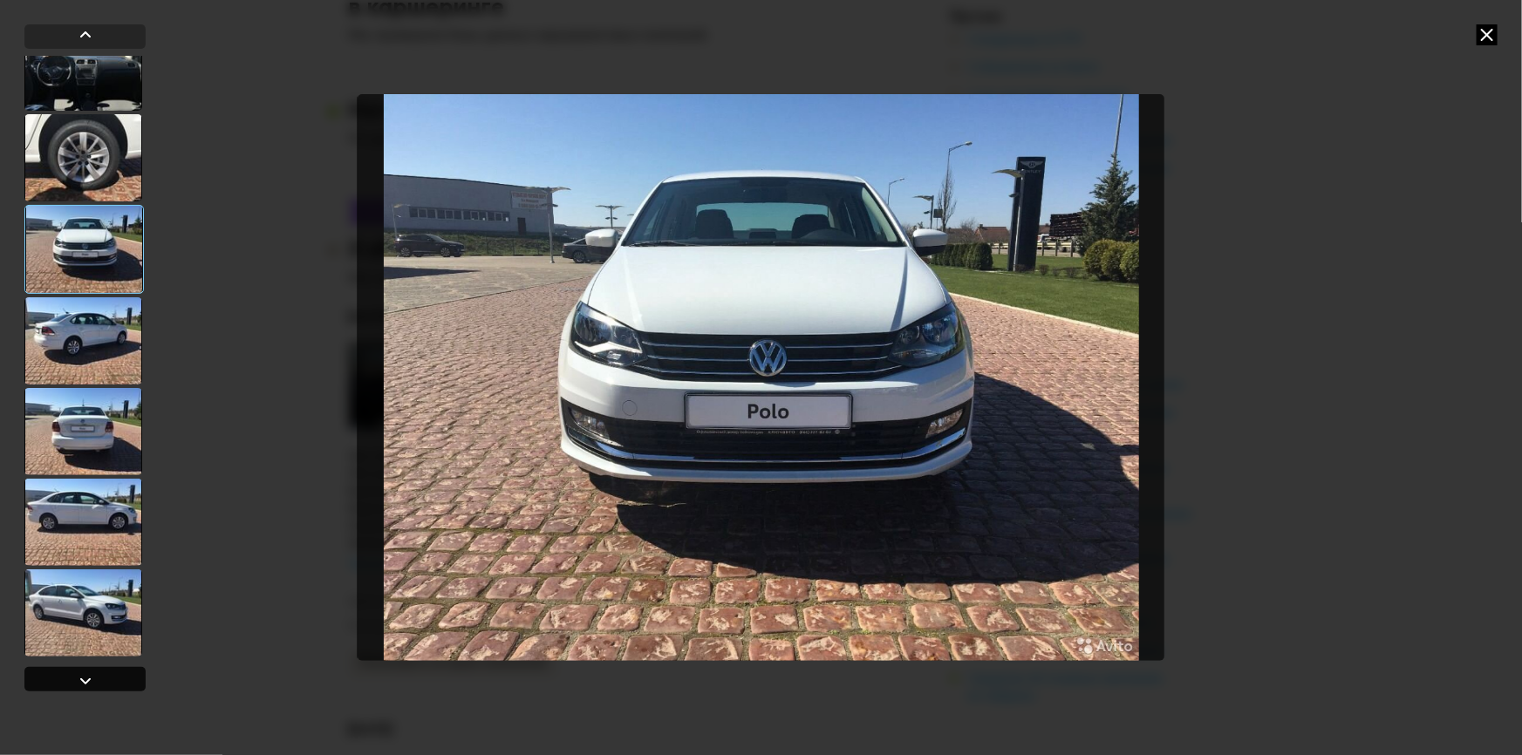
click at [86, 674] on div at bounding box center [85, 681] width 21 height 21
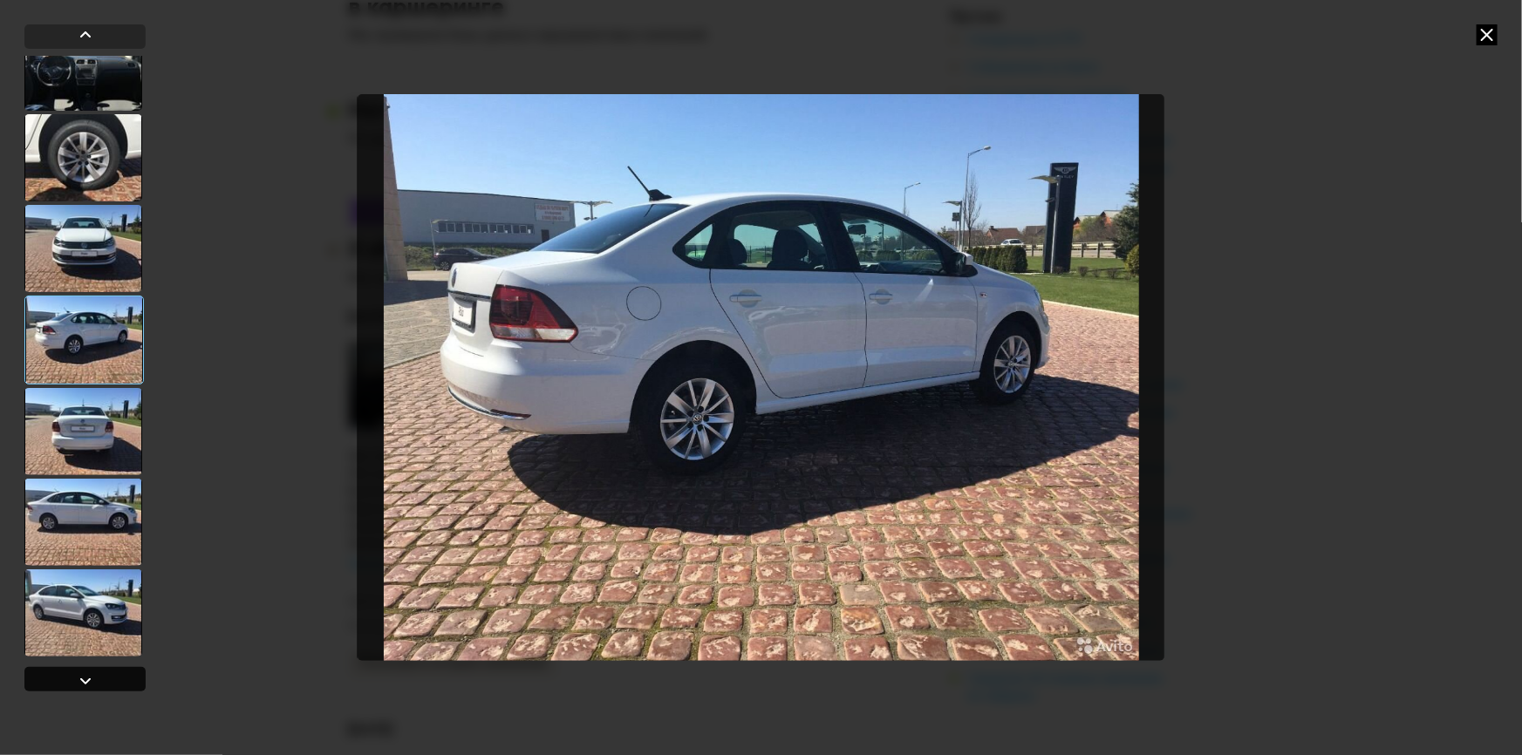
click at [86, 674] on div at bounding box center [85, 681] width 21 height 21
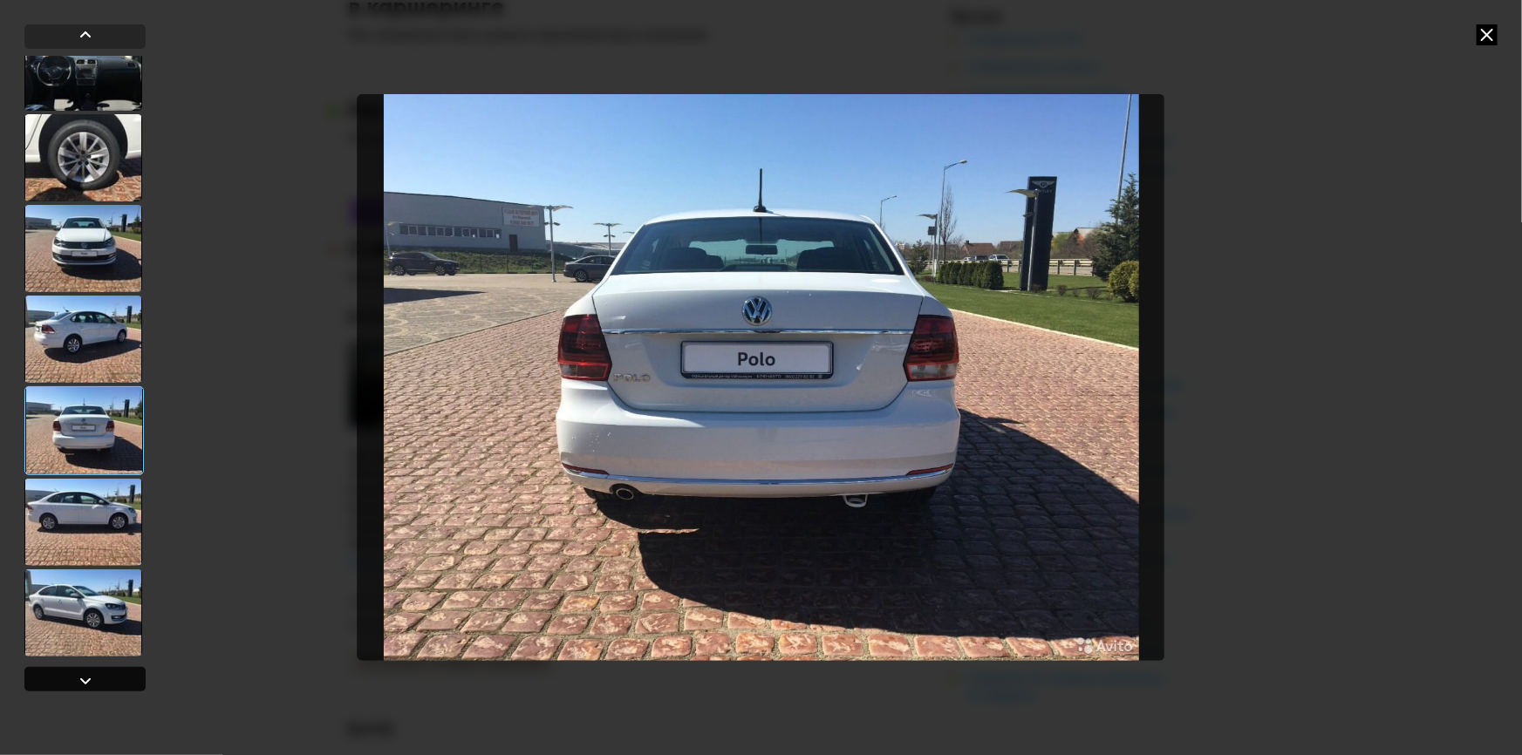
click at [86, 674] on div at bounding box center [85, 681] width 21 height 21
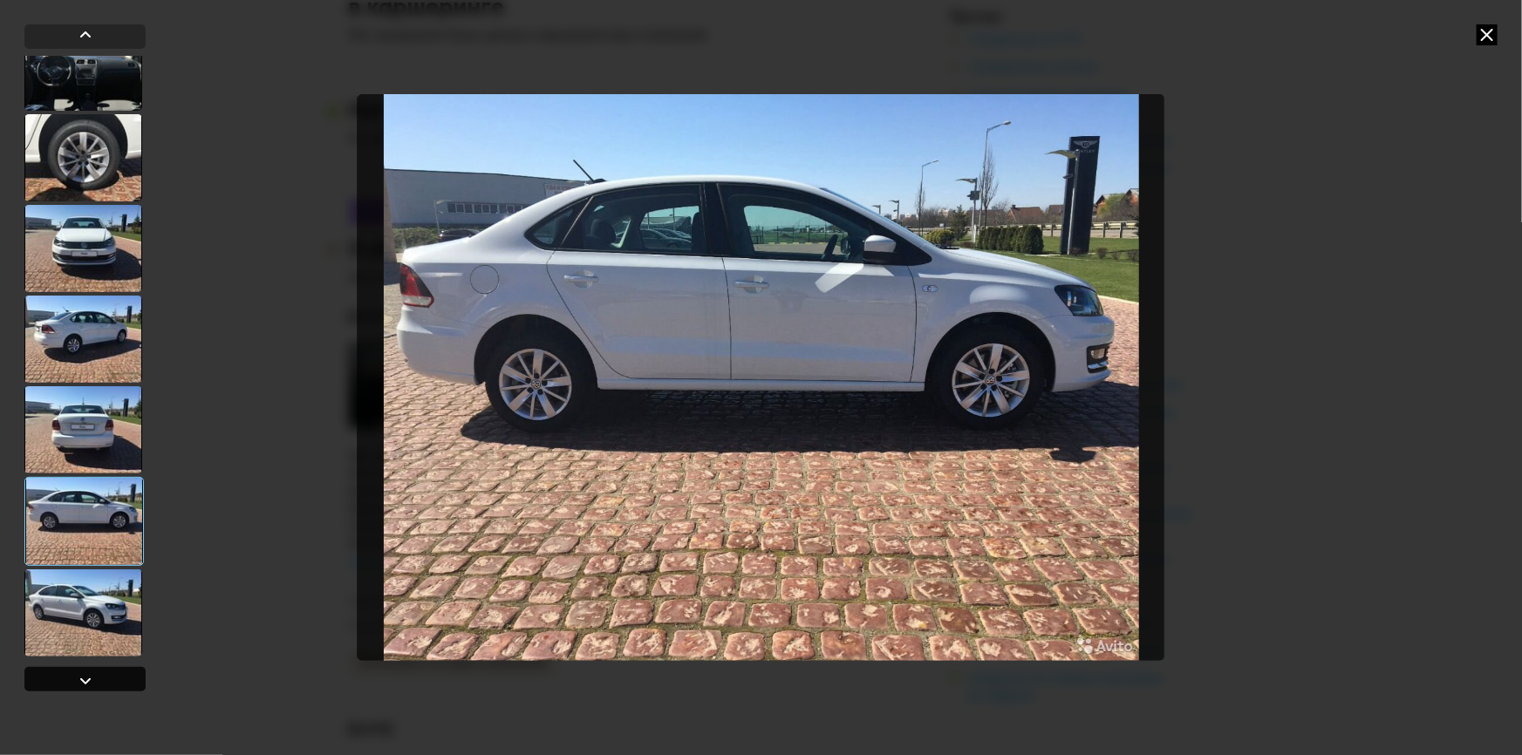
click at [86, 674] on div at bounding box center [85, 681] width 21 height 21
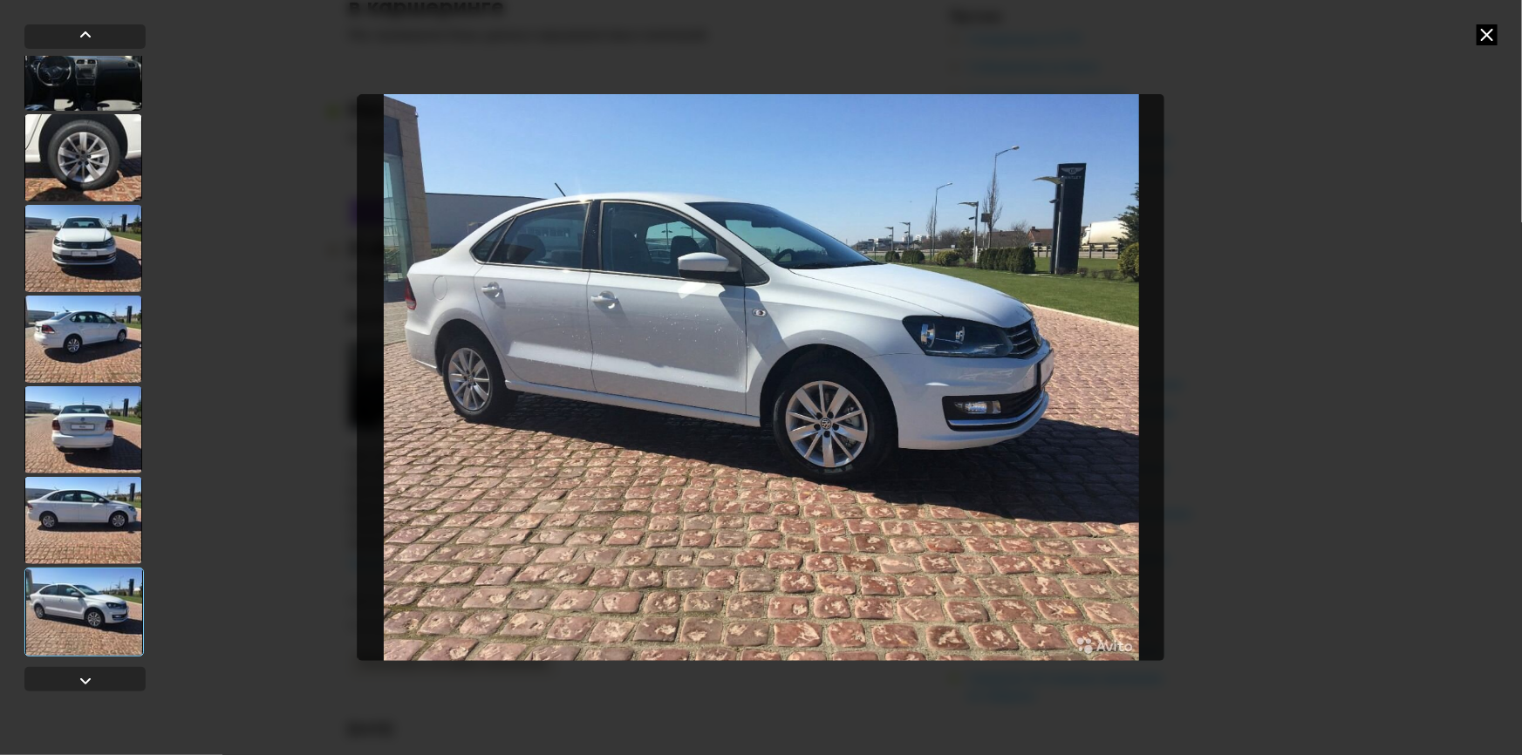
click at [1491, 29] on icon at bounding box center [1487, 34] width 21 height 21
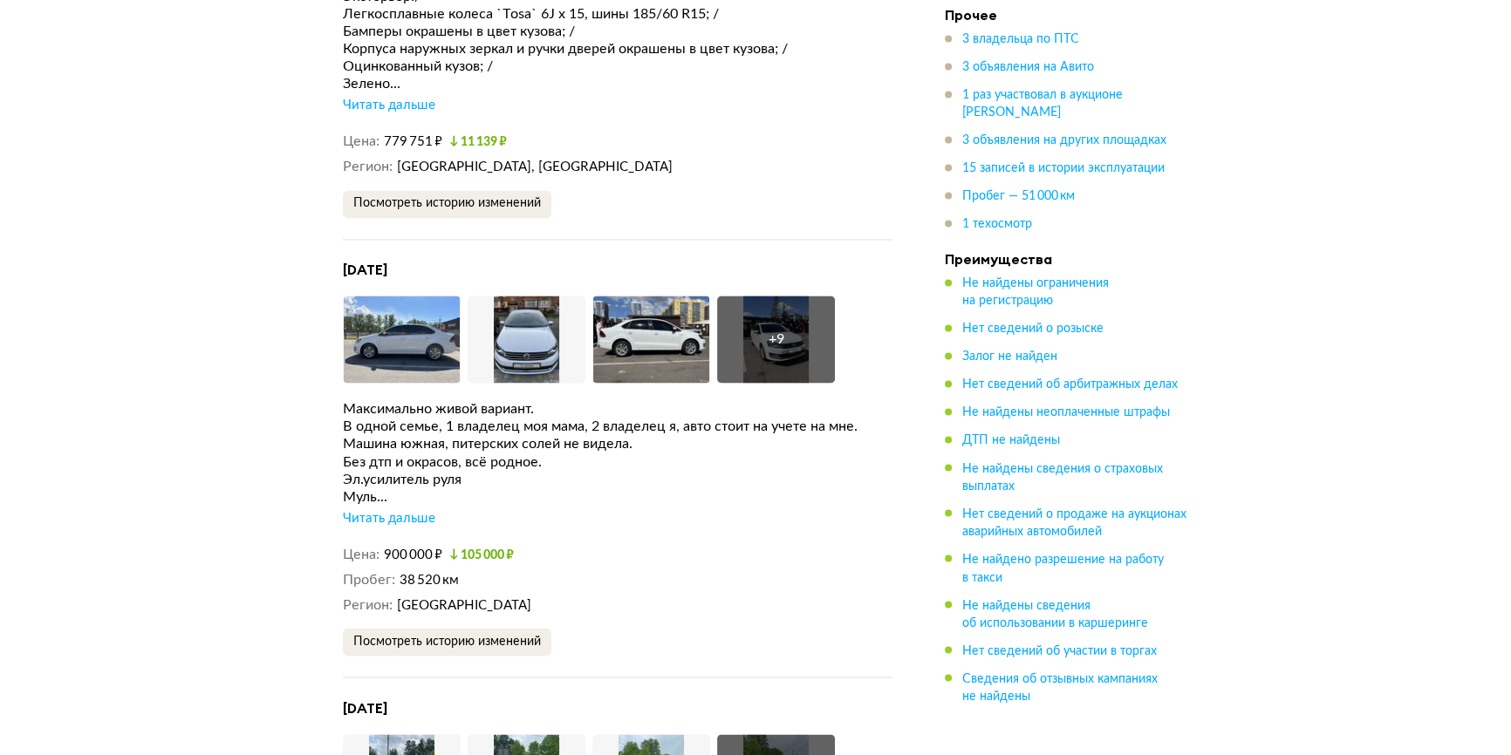
scroll to position [3663, 0]
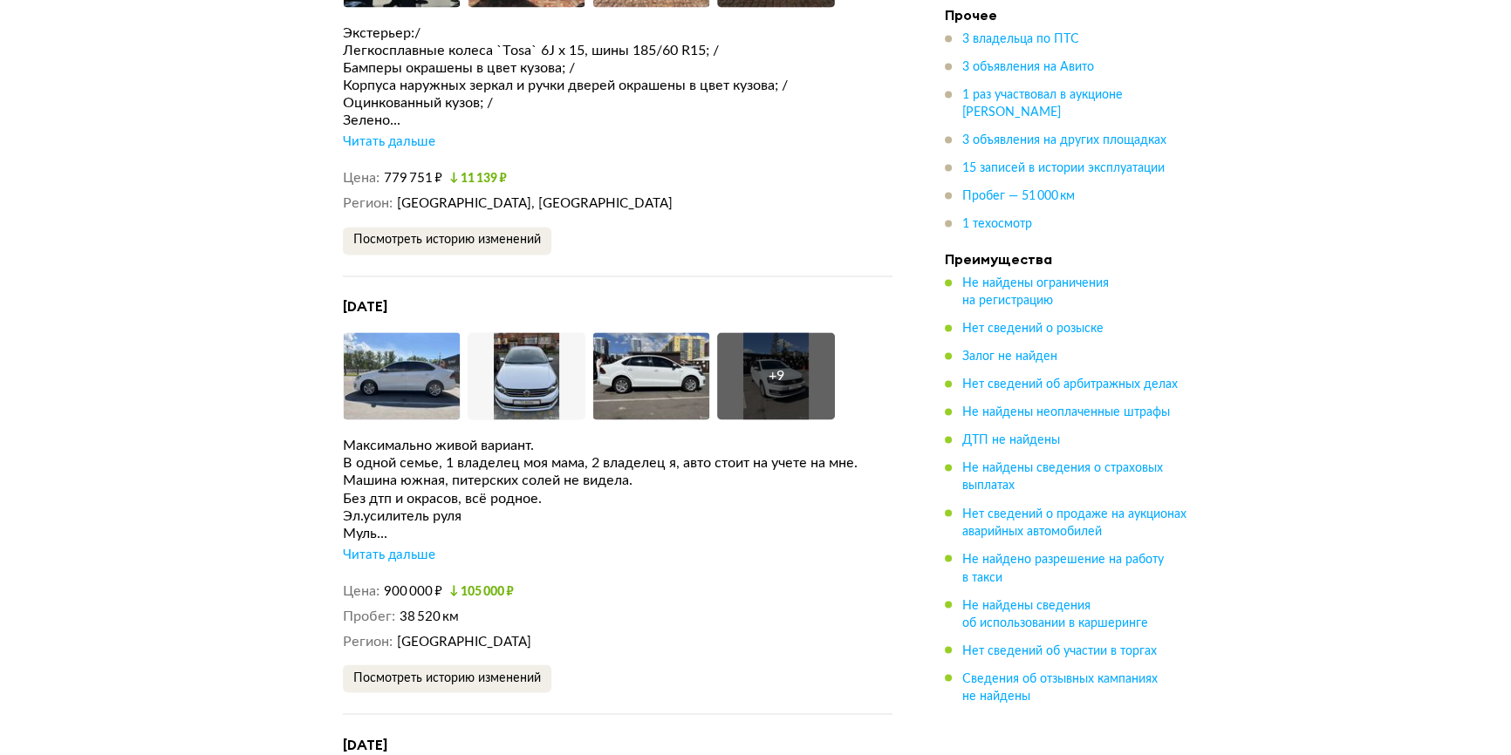
click at [362, 546] on div "Читать дальше" at bounding box center [389, 554] width 92 height 17
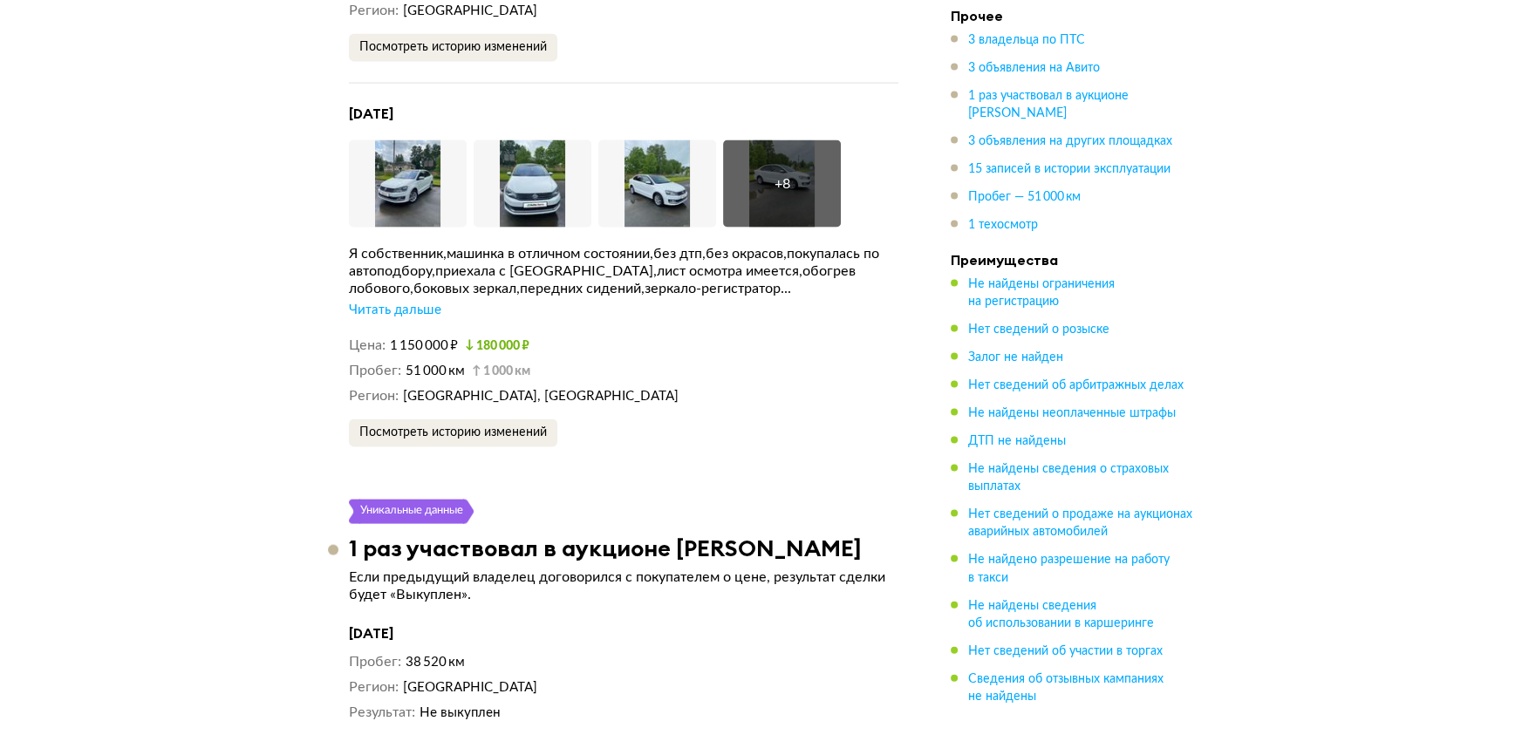
scroll to position [4621, 0]
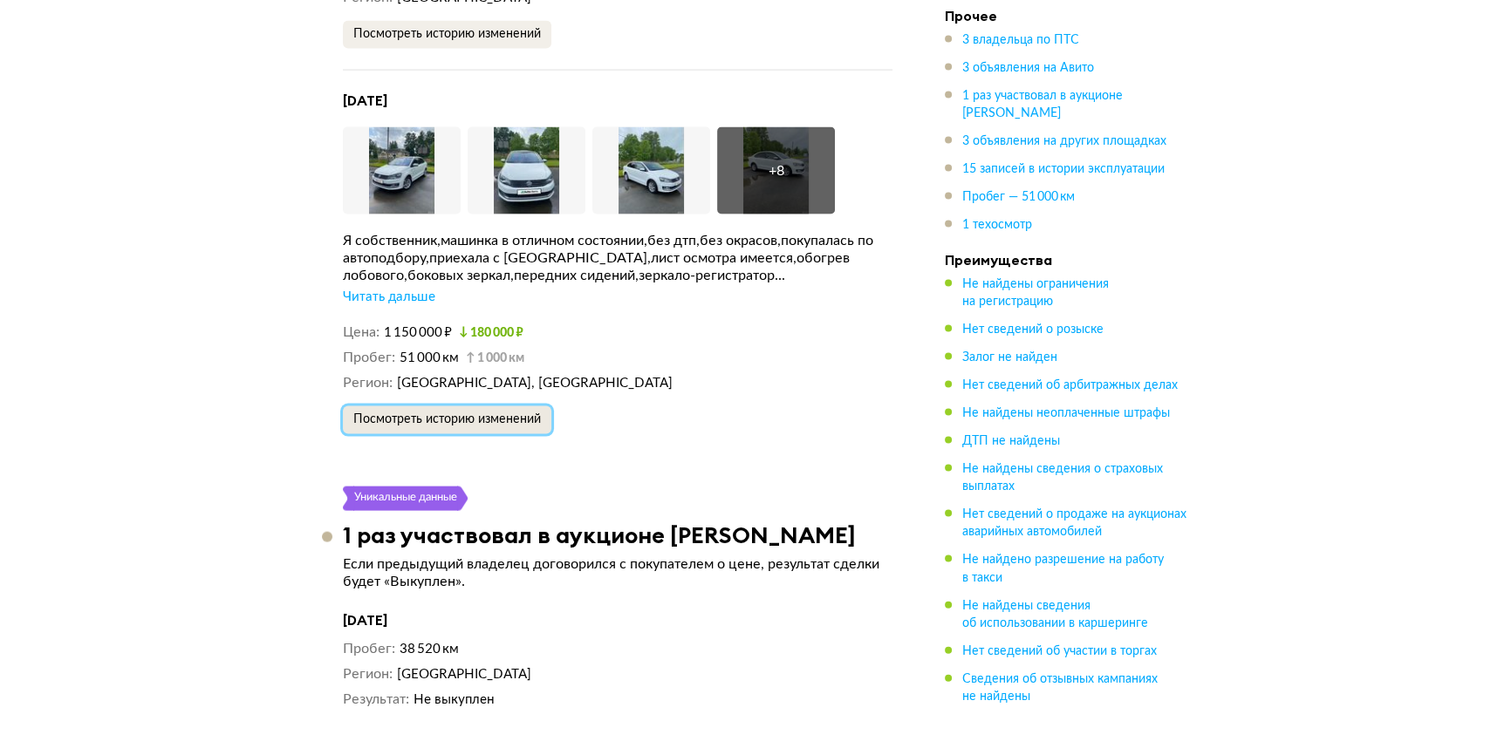
click at [494, 406] on button "Посмотреть историю изменений" at bounding box center [447, 420] width 208 height 28
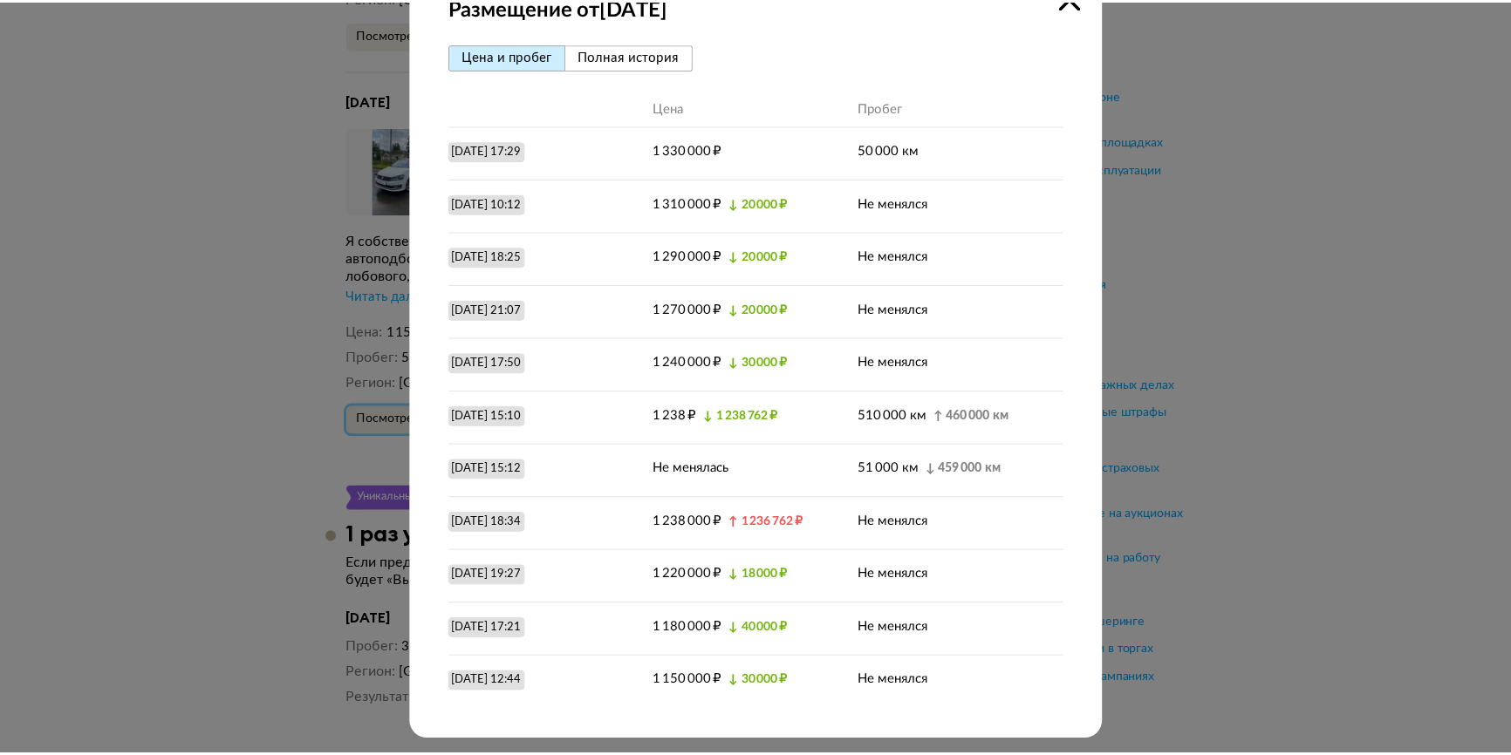
scroll to position [42, 0]
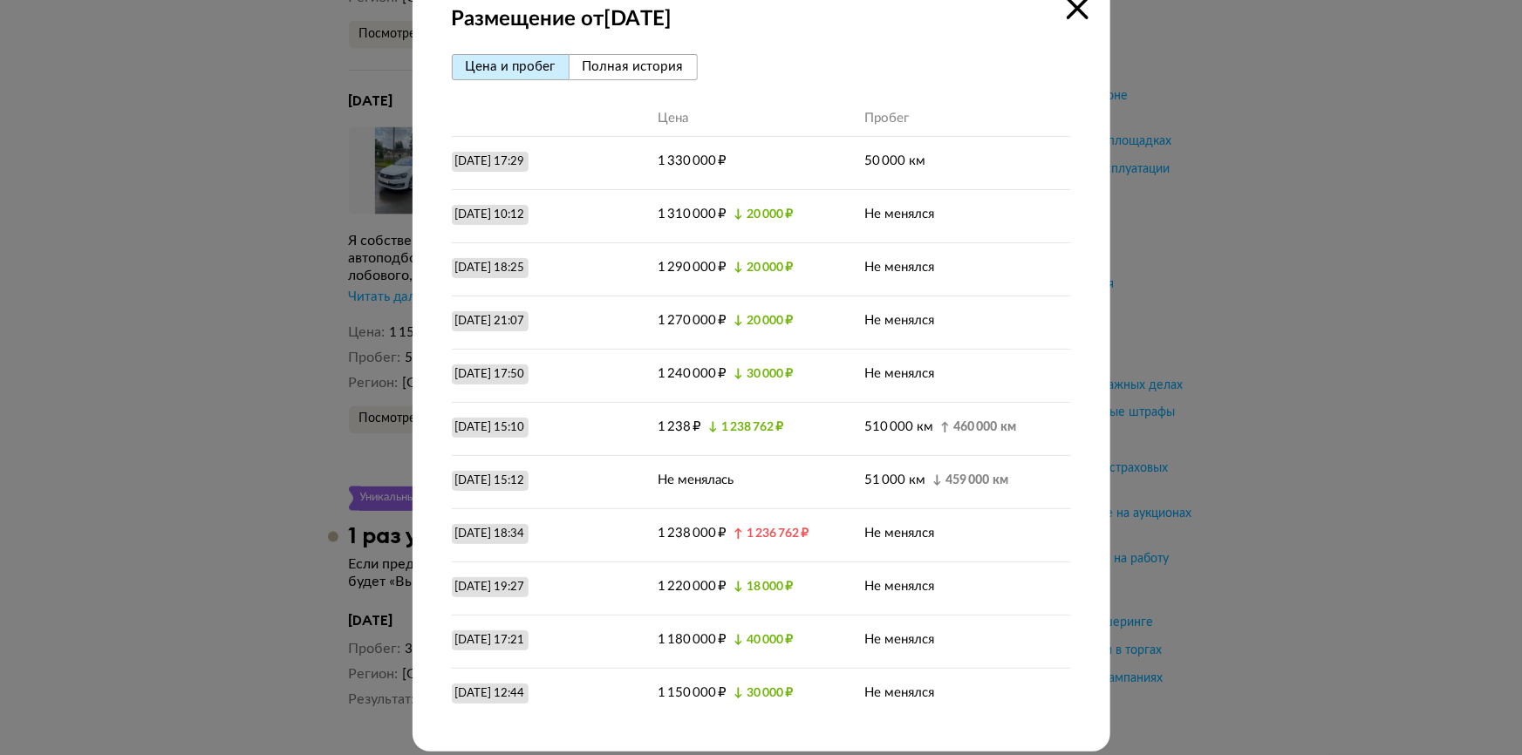
click at [1067, 7] on icon at bounding box center [1078, 8] width 22 height 22
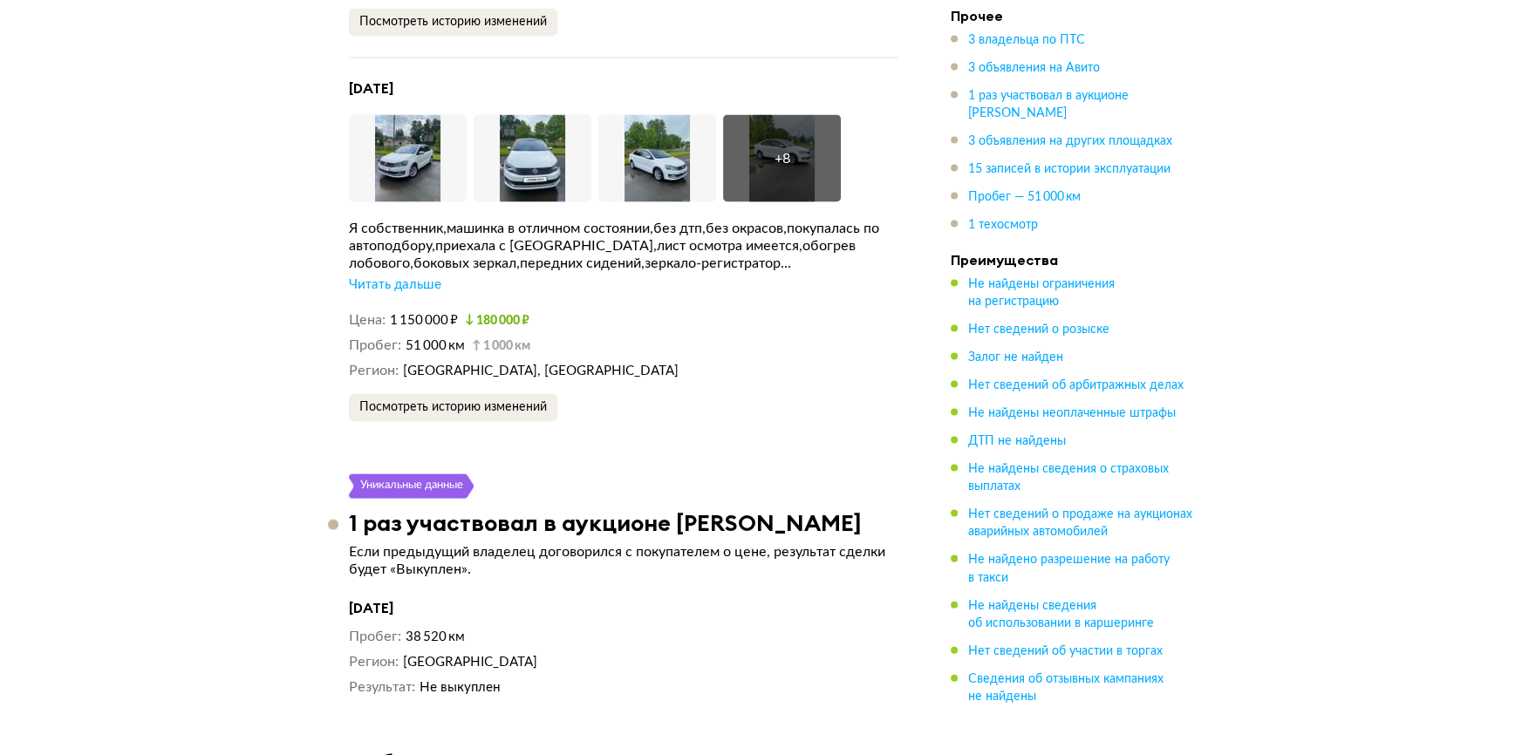
scroll to position [4559, 0]
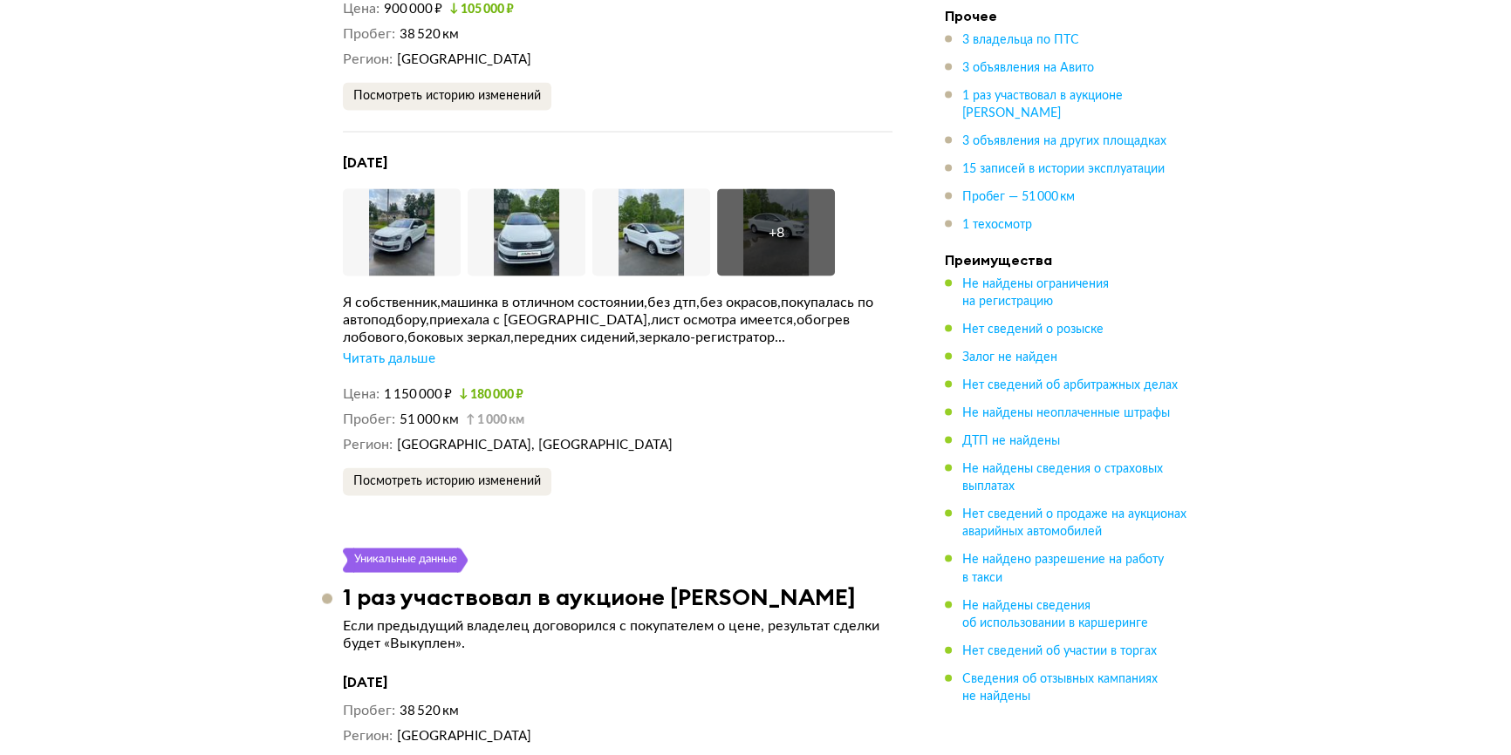
click at [362, 351] on div "Читать дальше" at bounding box center [389, 359] width 92 height 17
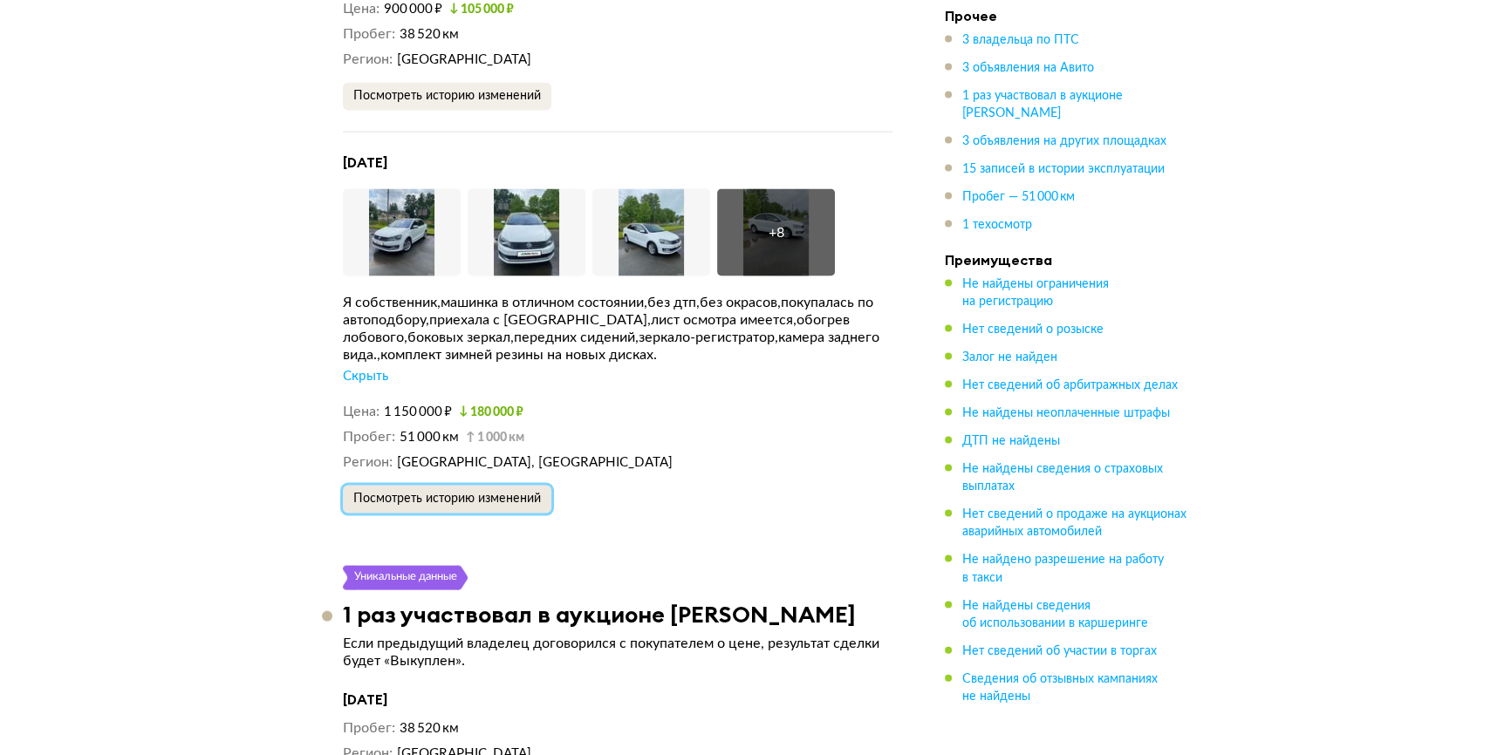
click at [426, 493] on span "Посмотреть историю изменений" at bounding box center [447, 499] width 188 height 12
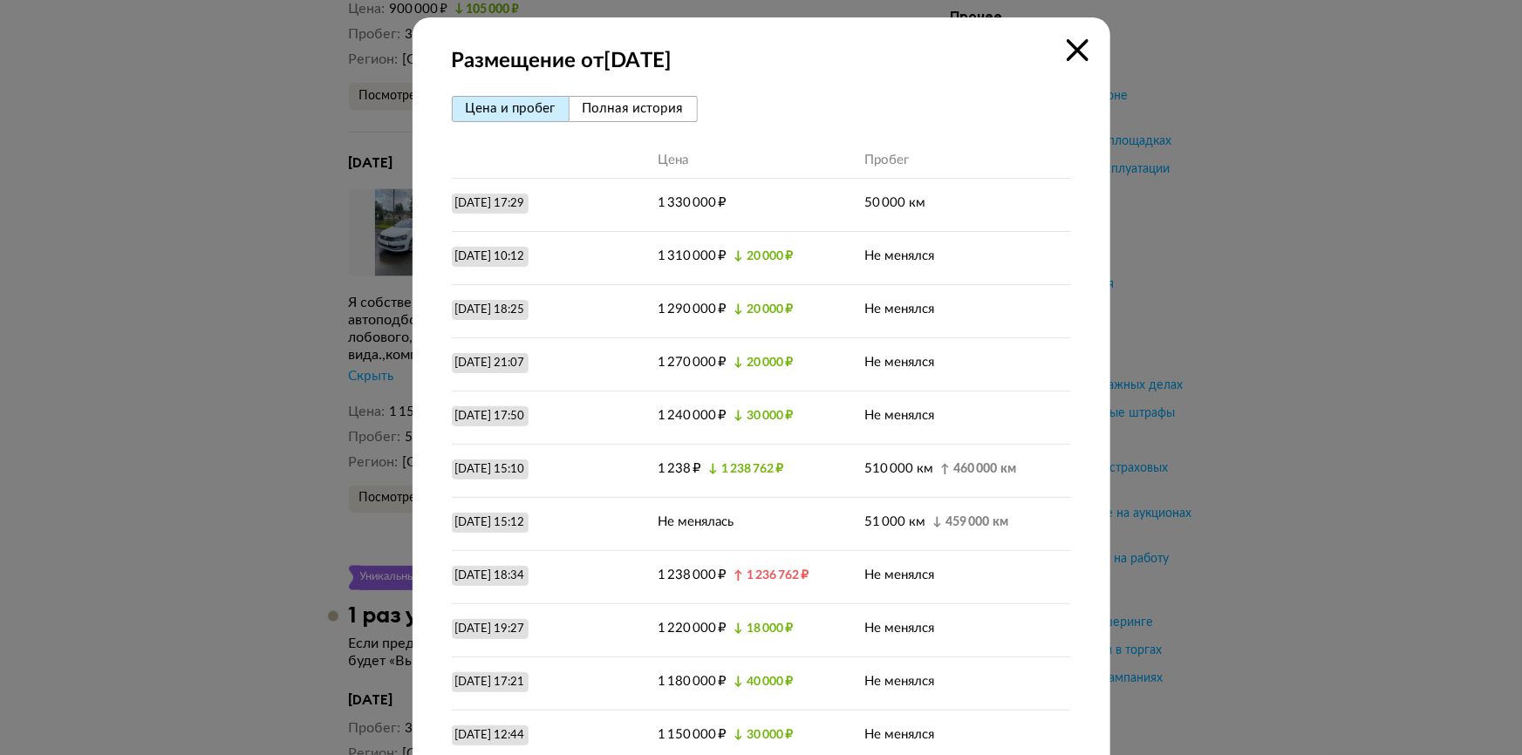
click at [1068, 51] on icon at bounding box center [1078, 50] width 22 height 22
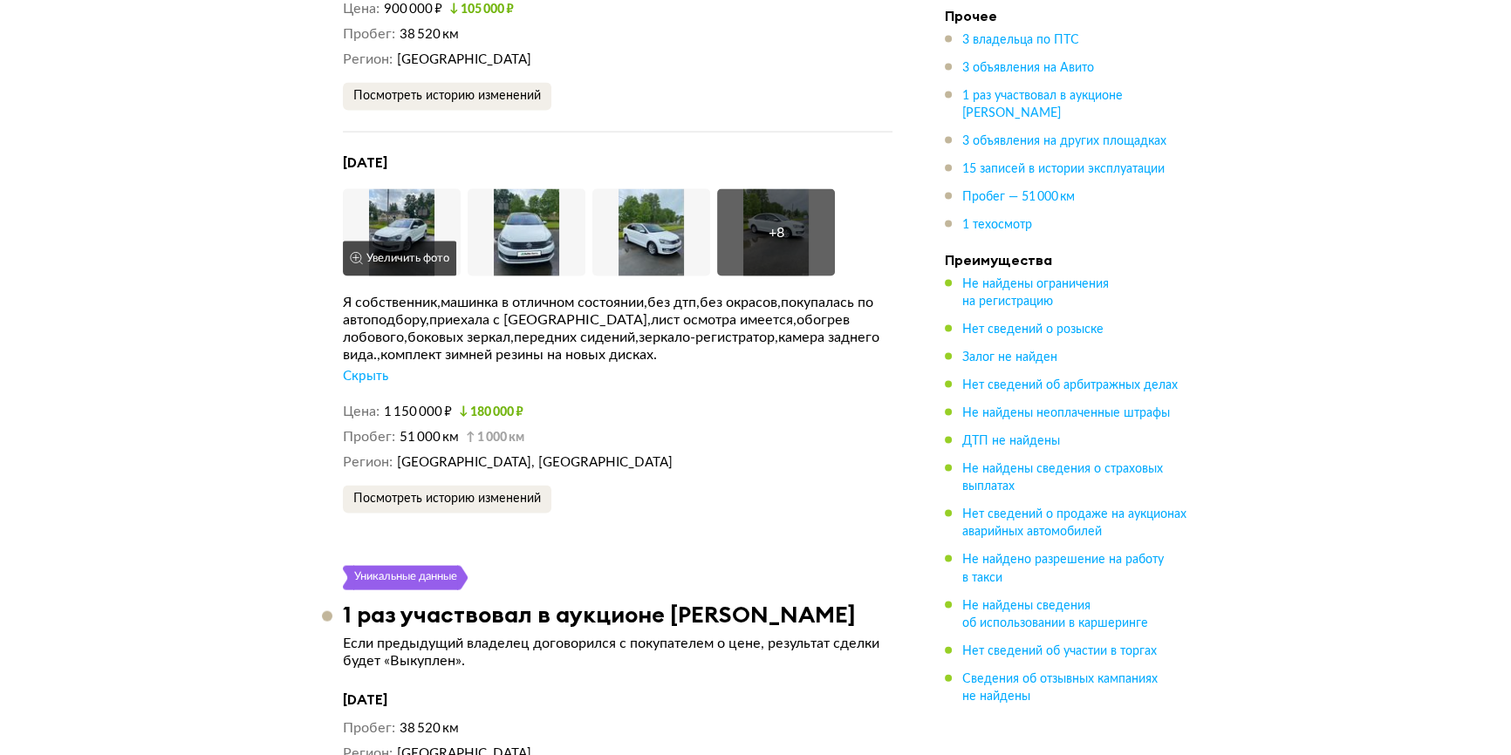
click at [406, 208] on img at bounding box center [402, 232] width 118 height 87
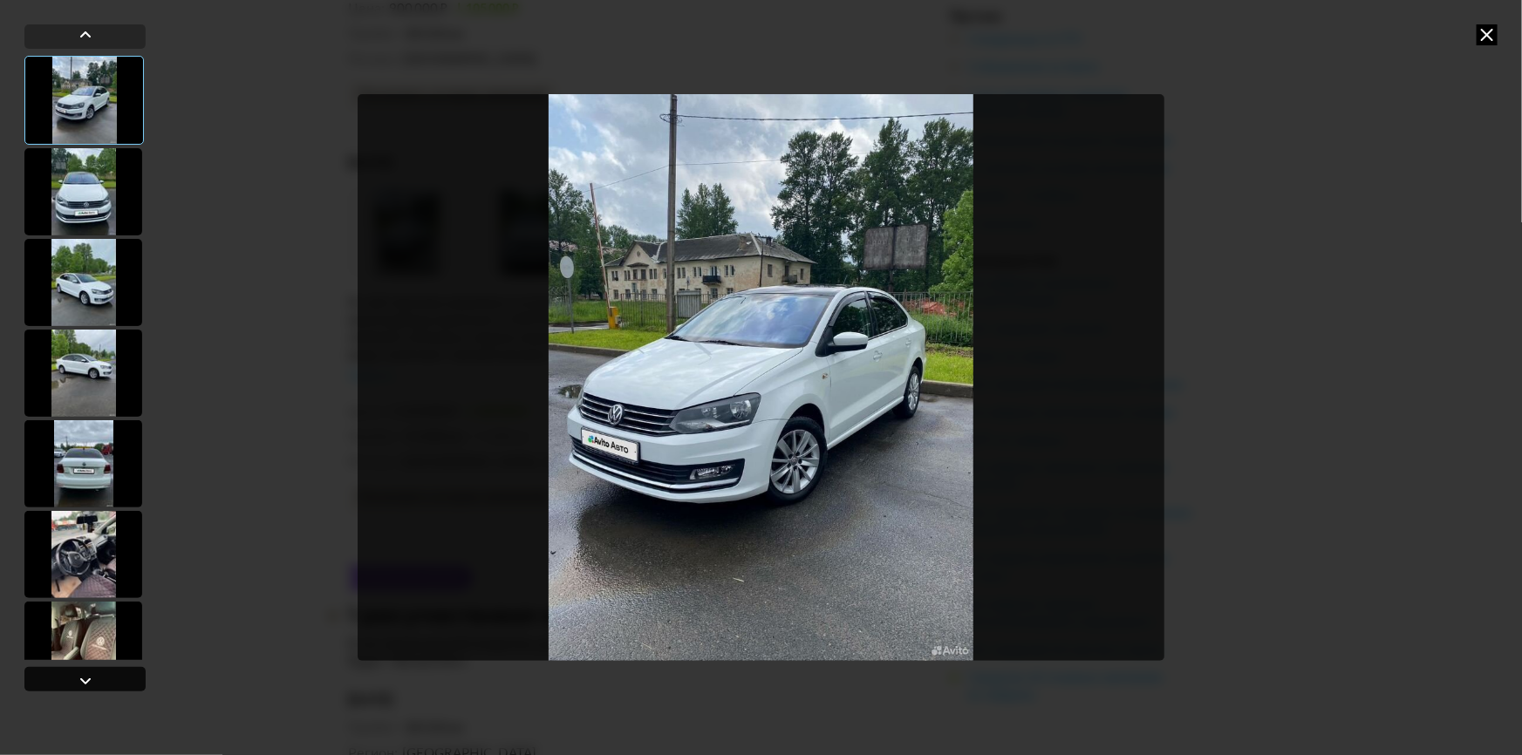
click at [90, 680] on div at bounding box center [85, 681] width 21 height 21
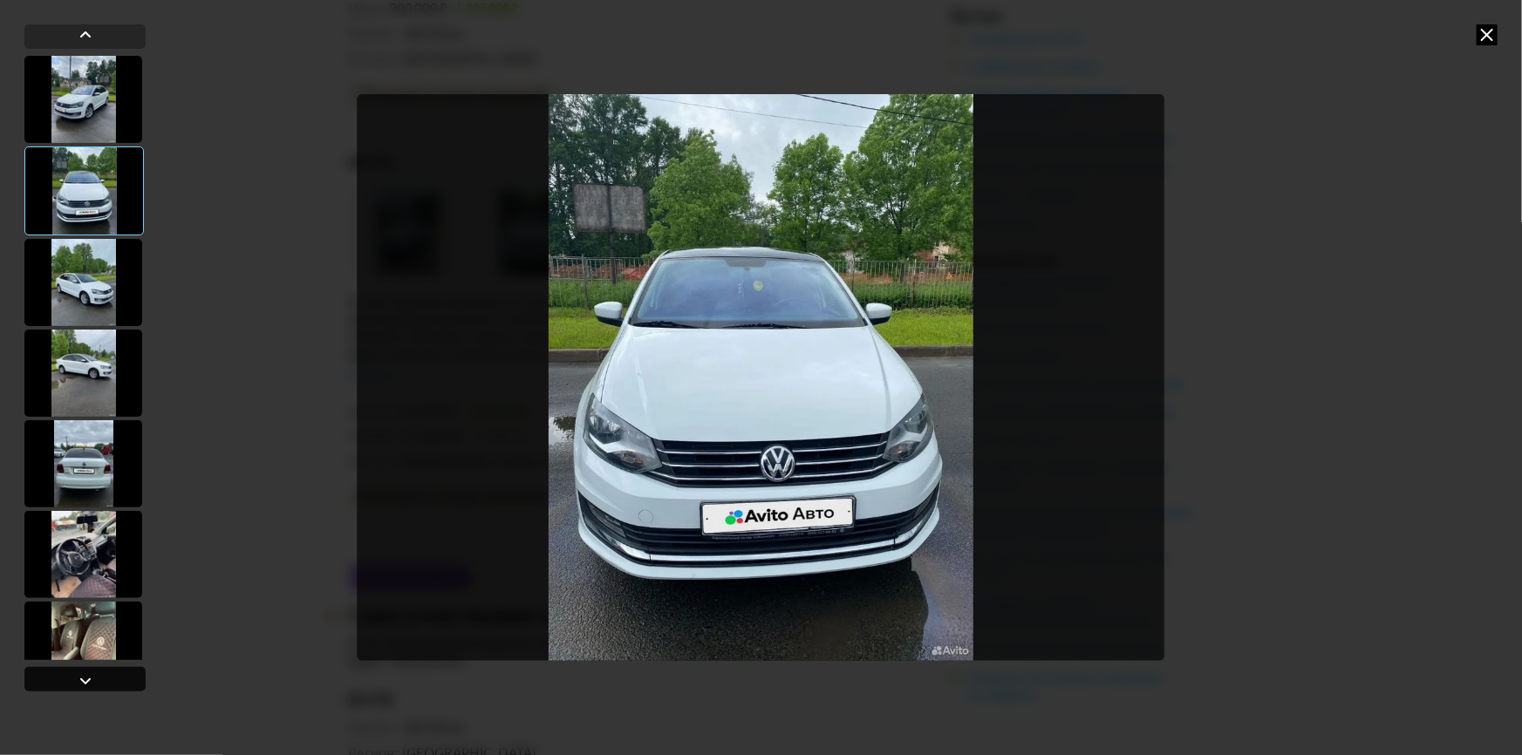
click at [90, 680] on div at bounding box center [85, 681] width 21 height 21
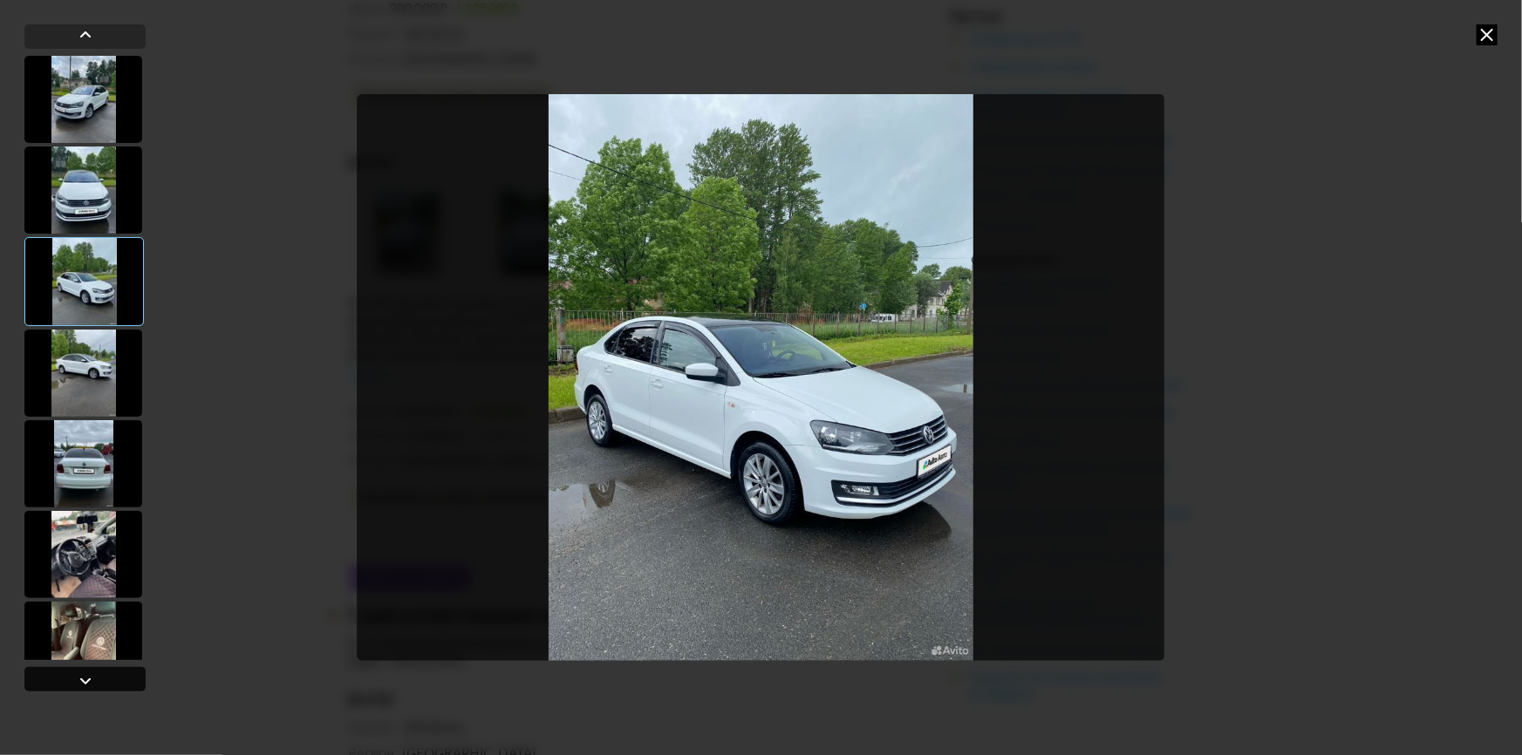
click at [90, 680] on div at bounding box center [85, 681] width 21 height 21
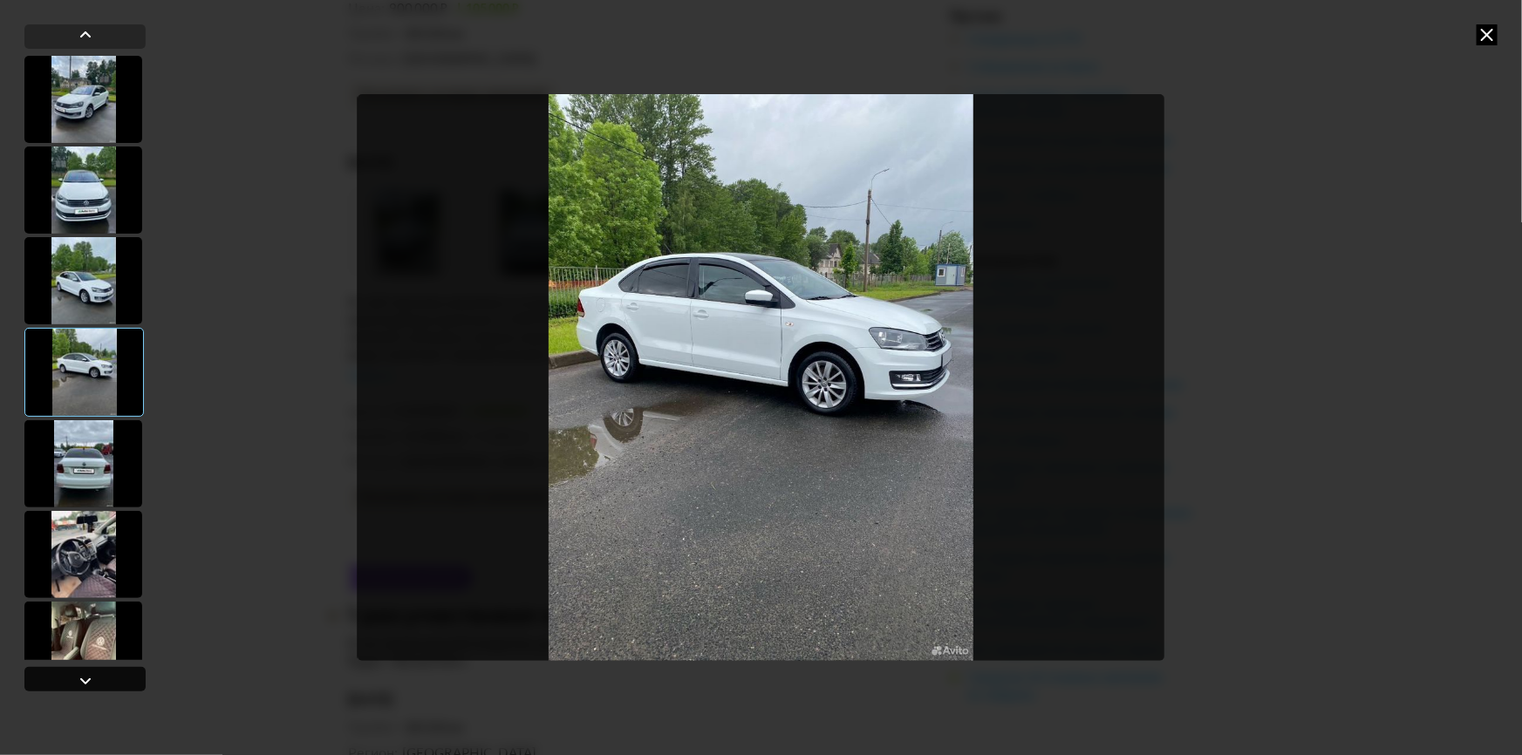
click at [90, 680] on div at bounding box center [85, 681] width 21 height 21
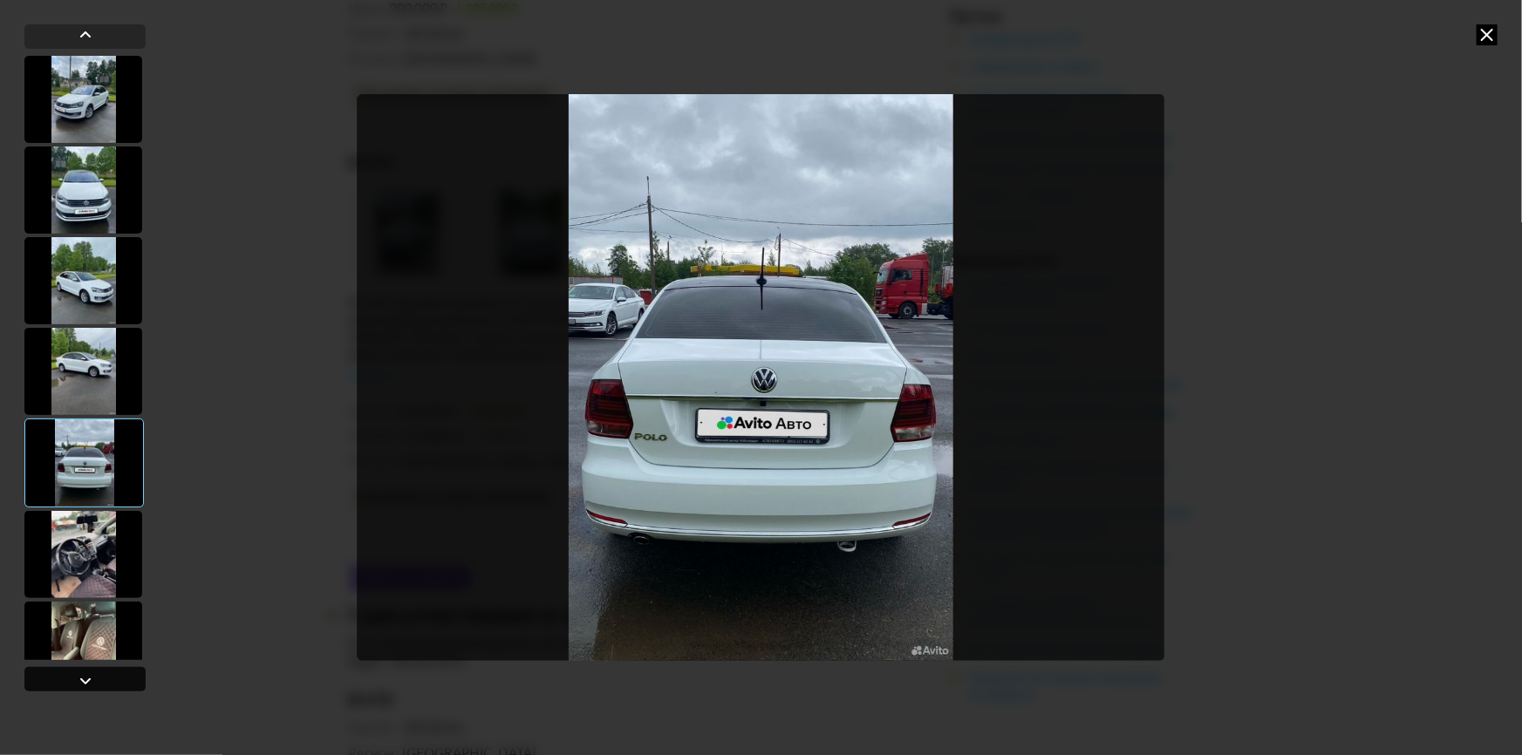
click at [90, 680] on div at bounding box center [85, 681] width 21 height 21
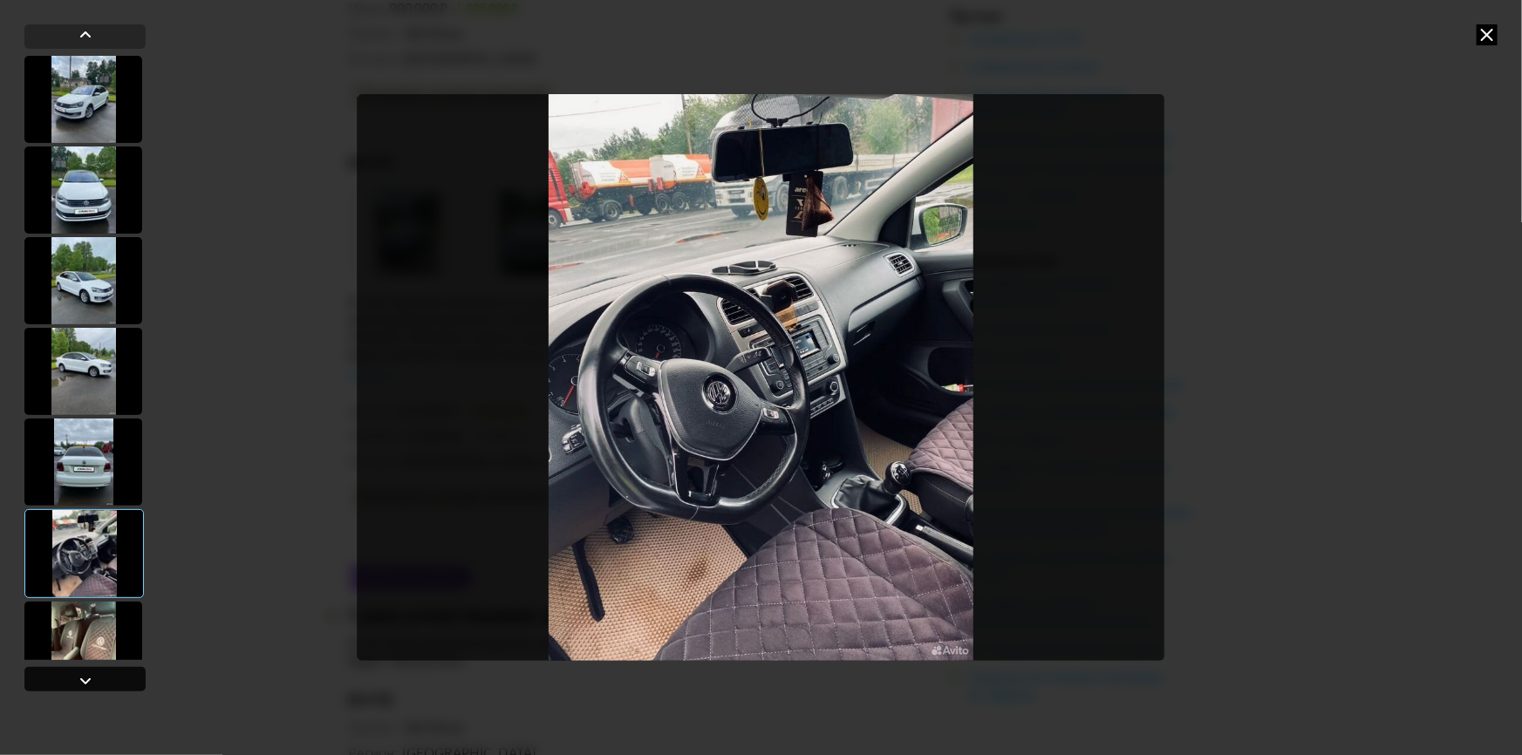
click at [90, 680] on div at bounding box center [85, 681] width 21 height 21
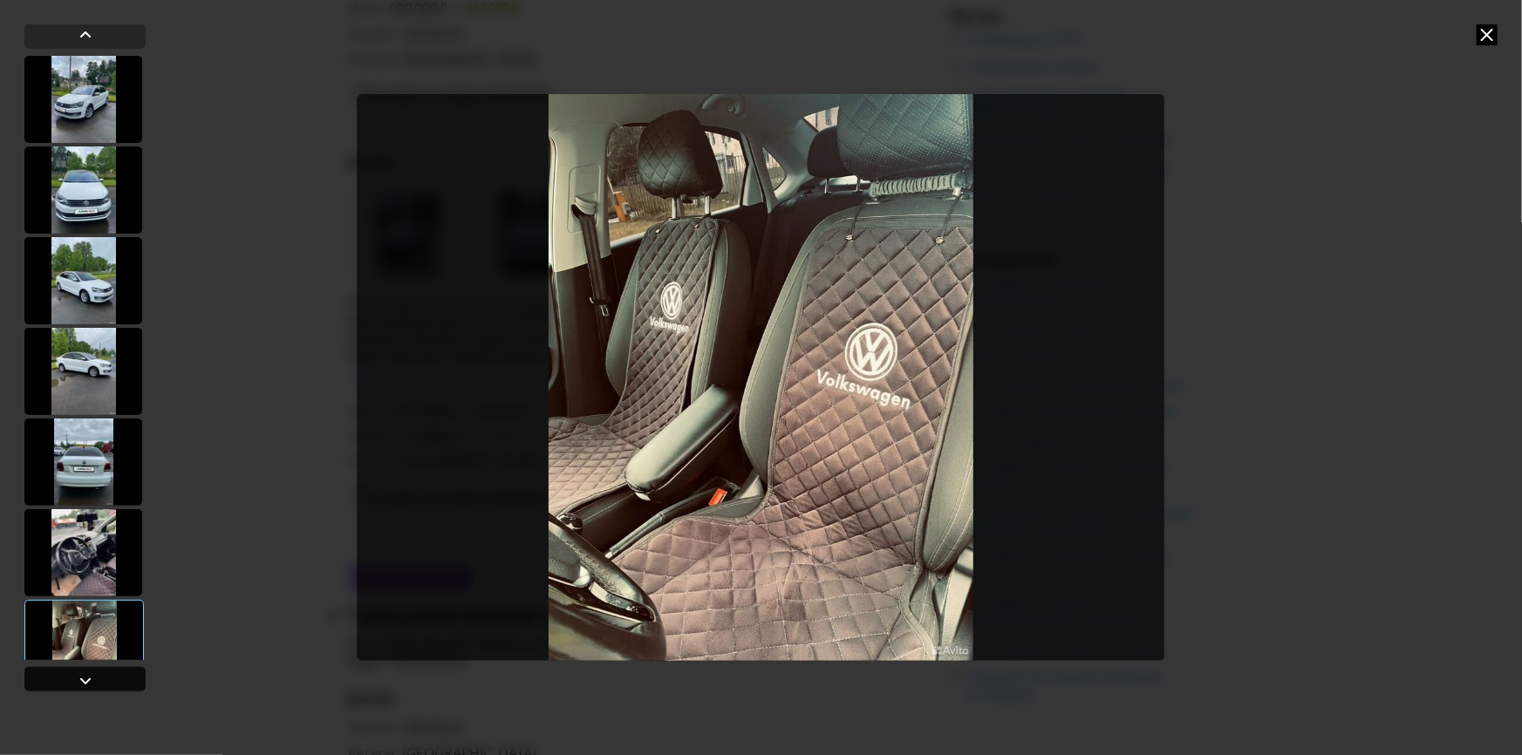
click at [90, 680] on div at bounding box center [85, 681] width 21 height 21
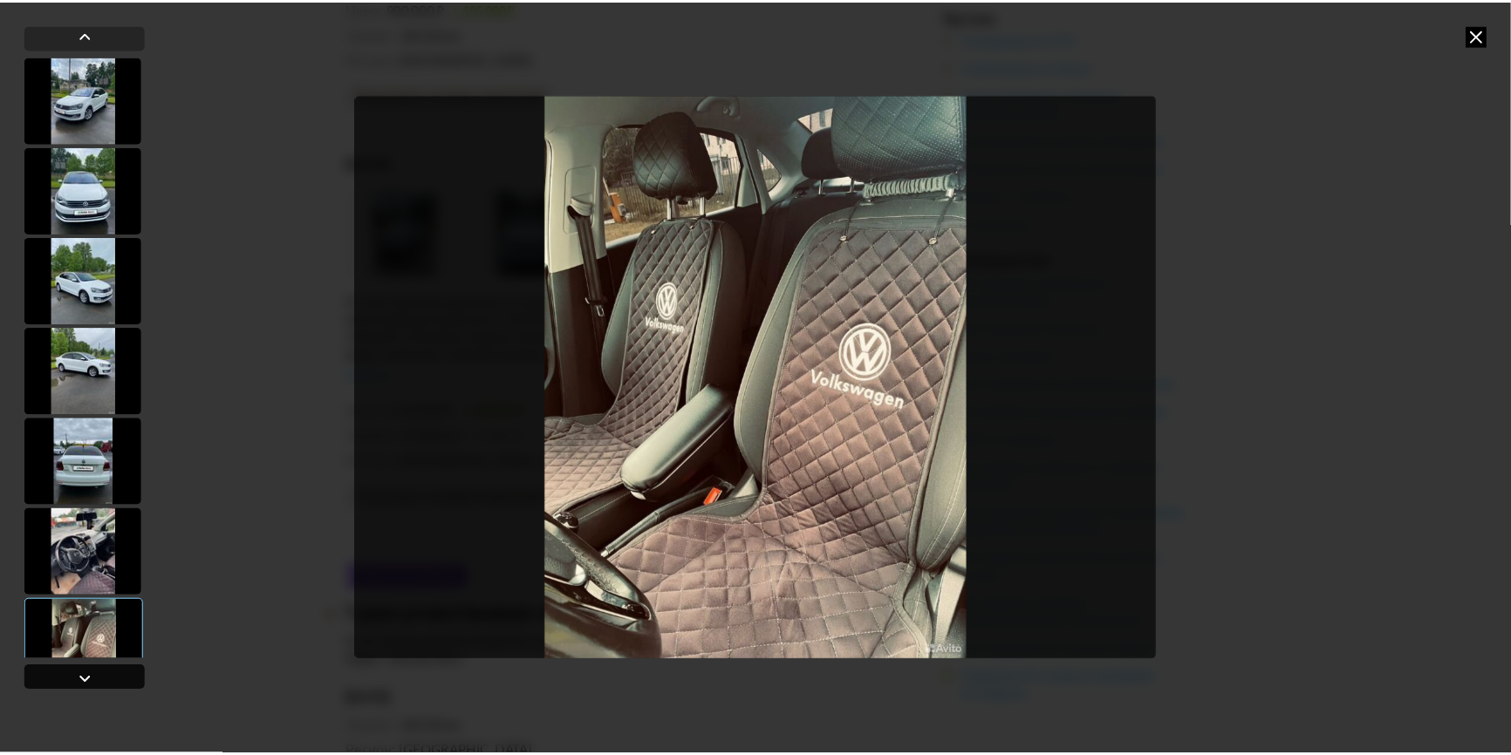
scroll to position [394, 0]
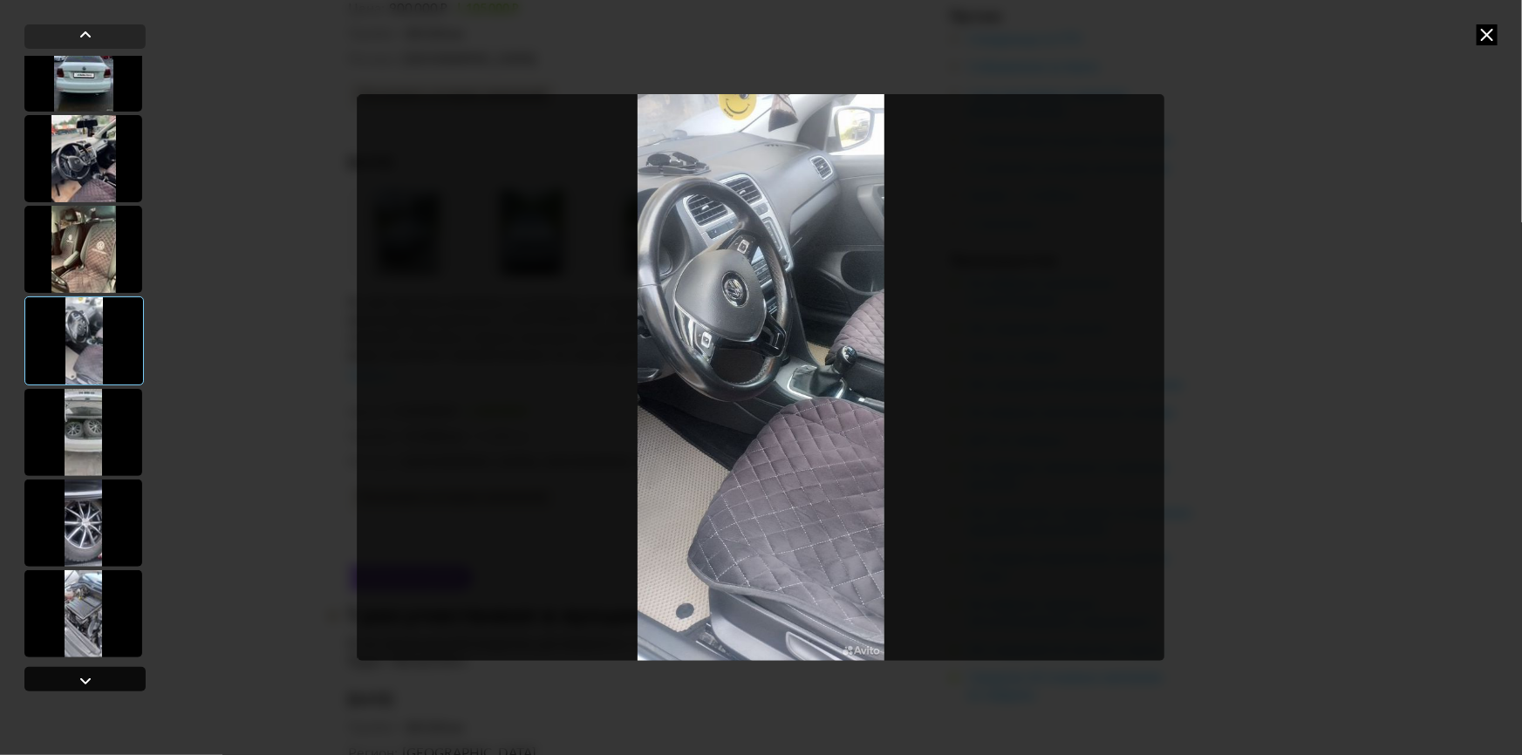
click at [90, 680] on div at bounding box center [85, 681] width 21 height 21
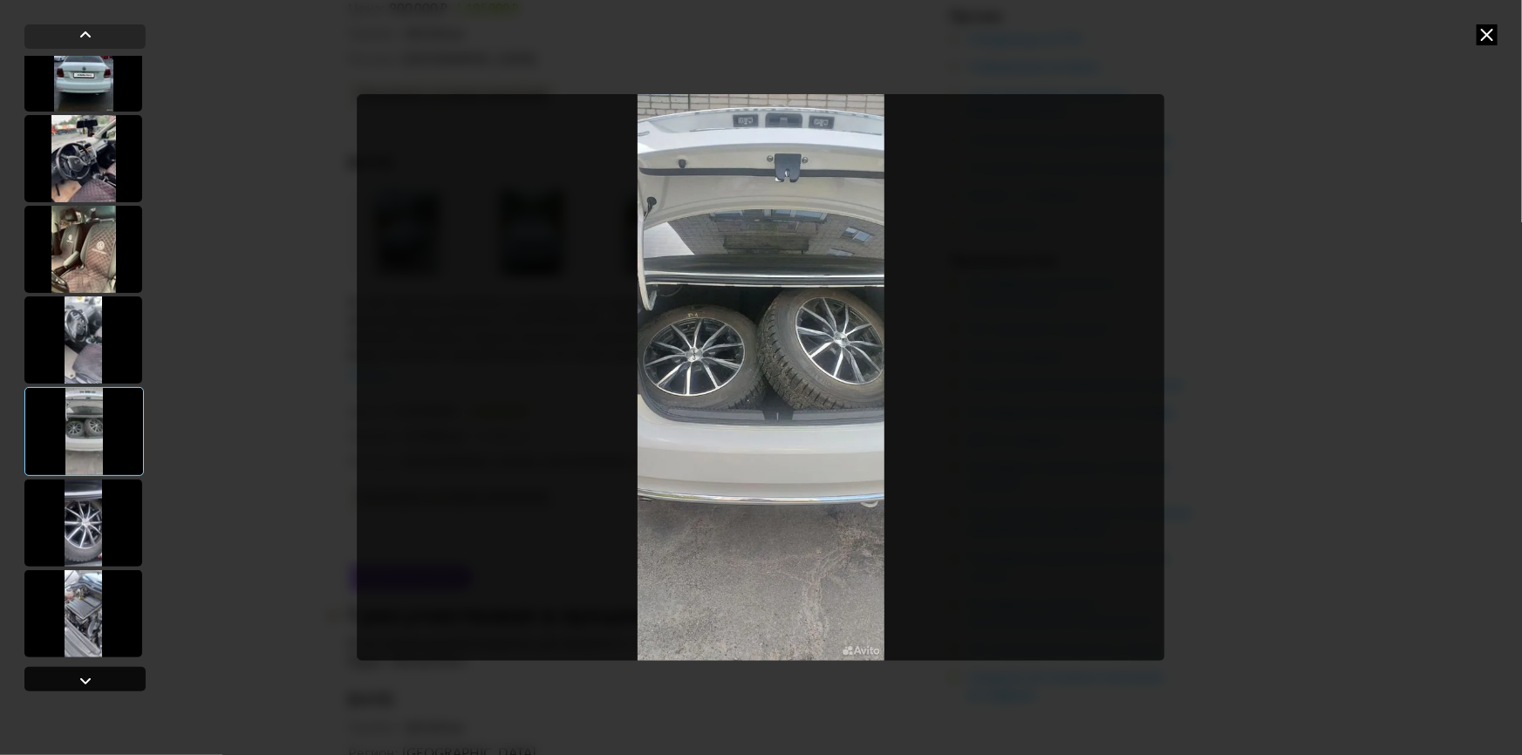
click at [90, 680] on div at bounding box center [85, 681] width 21 height 21
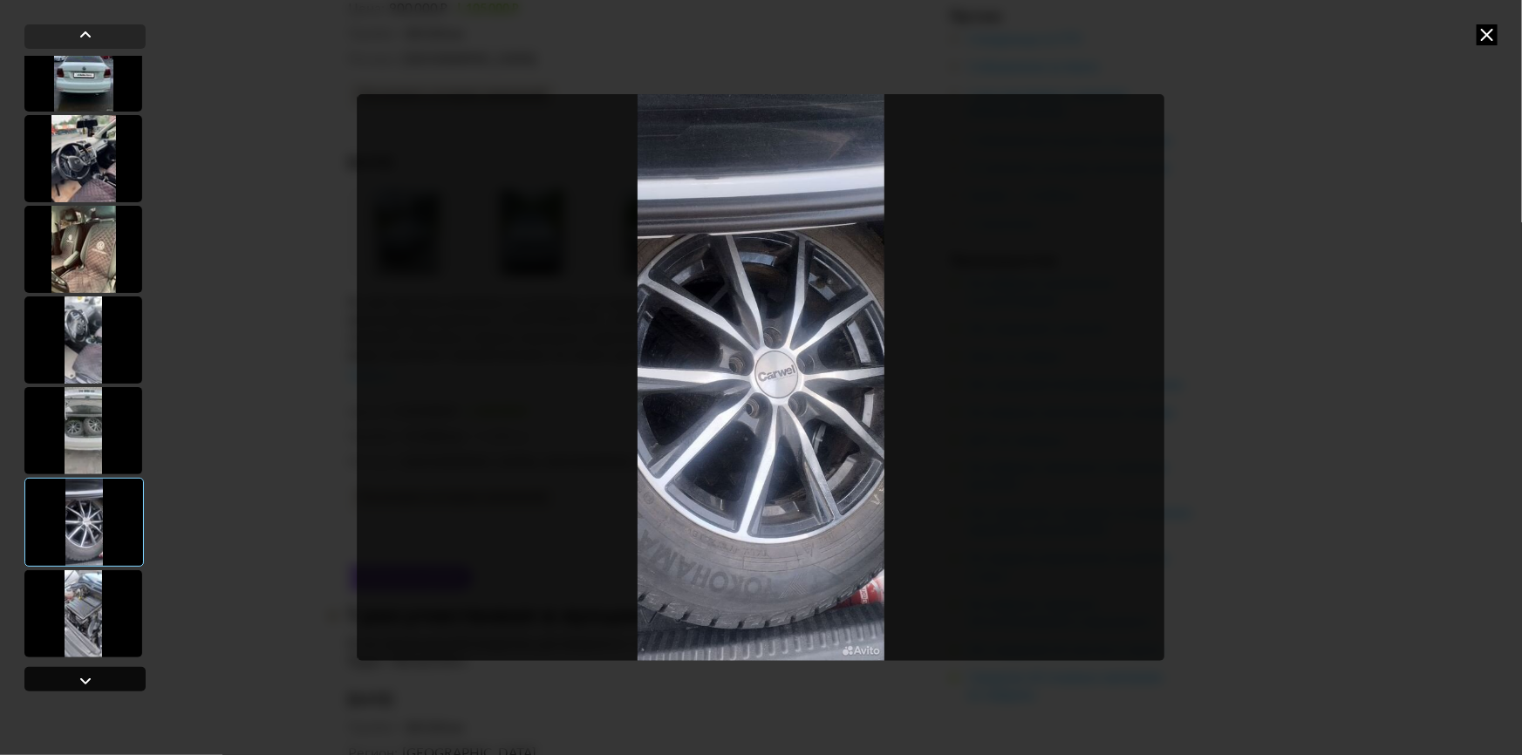
click at [90, 680] on div at bounding box center [85, 681] width 21 height 21
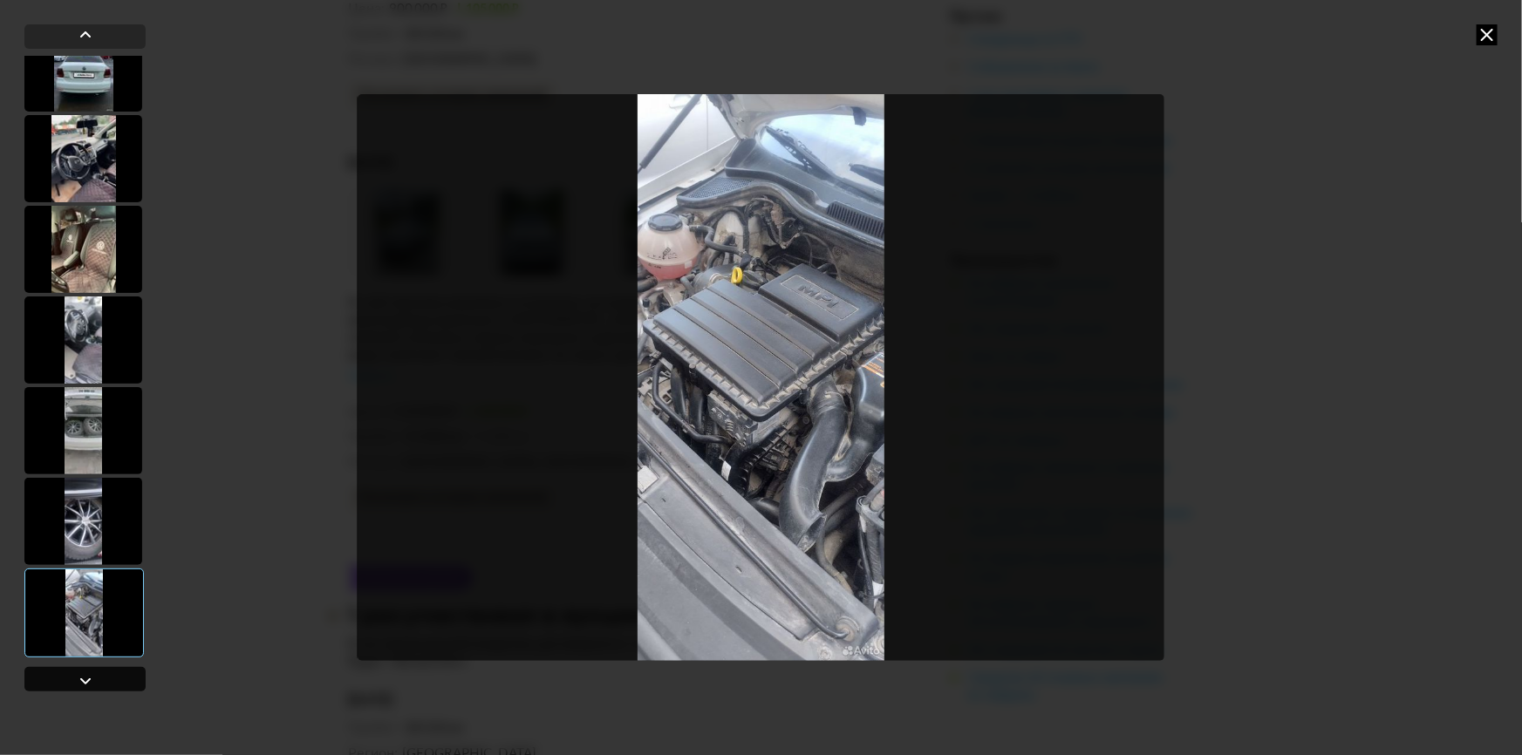
click at [90, 680] on div at bounding box center [85, 681] width 21 height 21
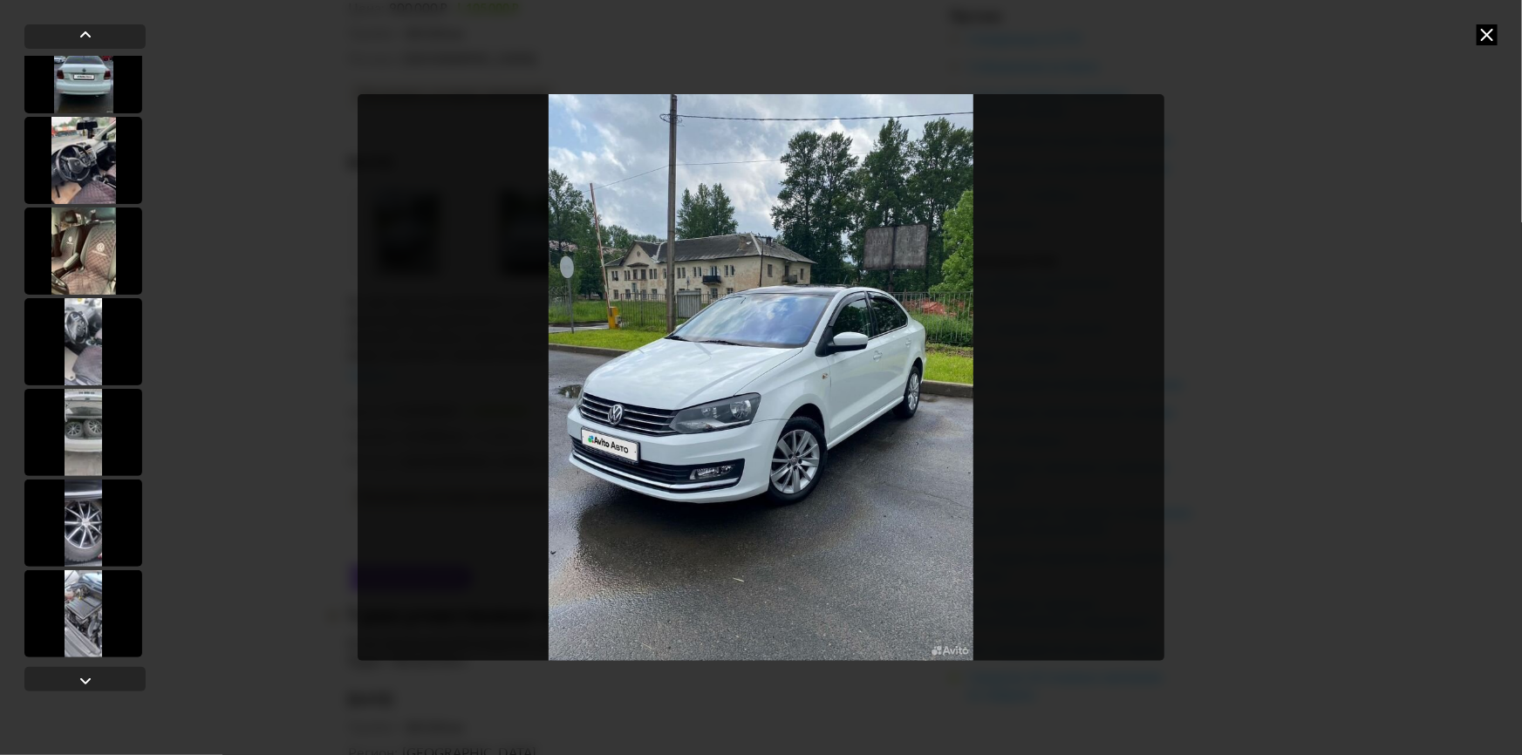
click at [1487, 27] on icon at bounding box center [1487, 34] width 21 height 21
